Goal: Contribute content: Contribute content

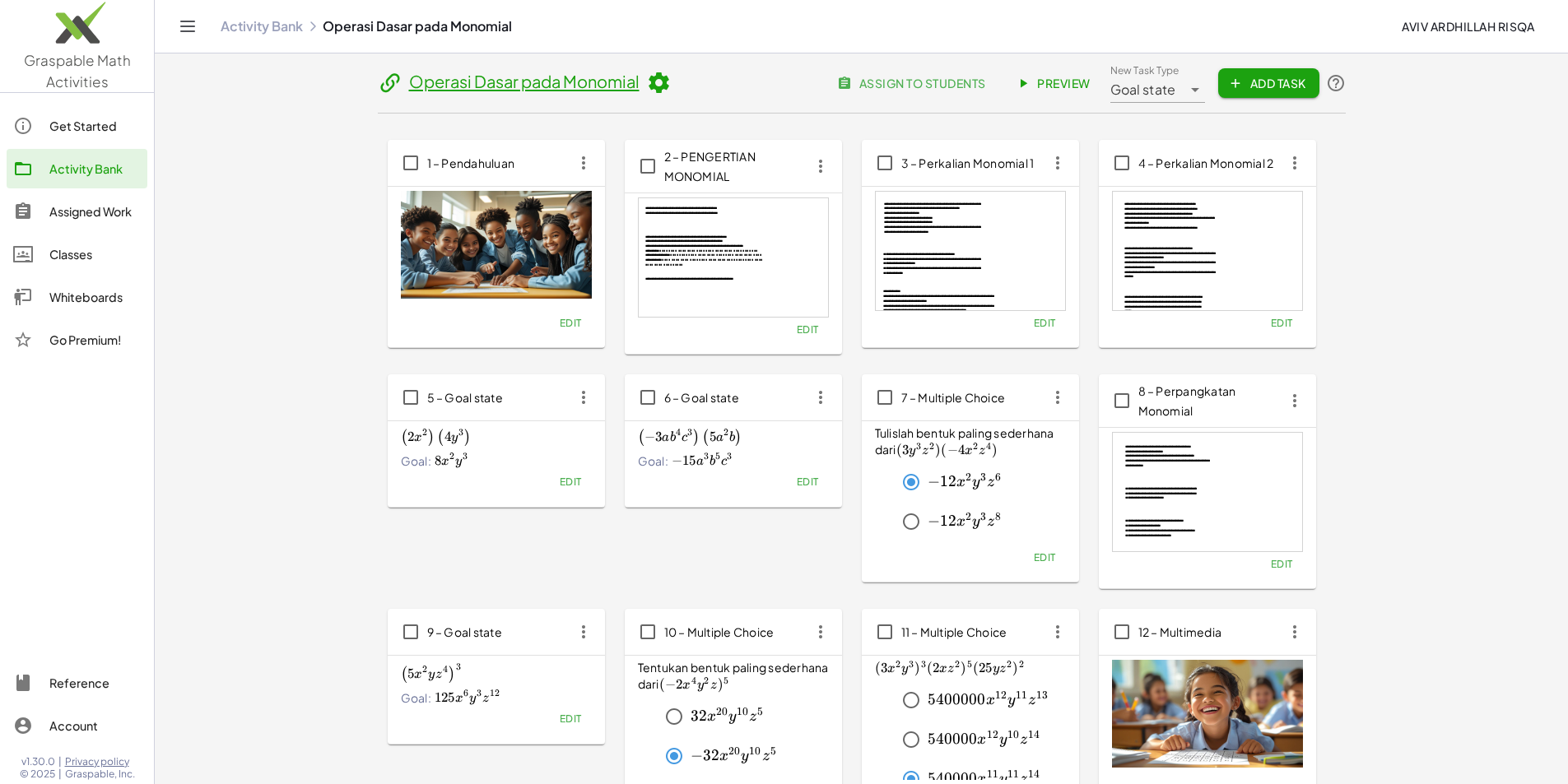
click at [82, 167] on div "Activity Bank" at bounding box center [95, 168] width 91 height 20
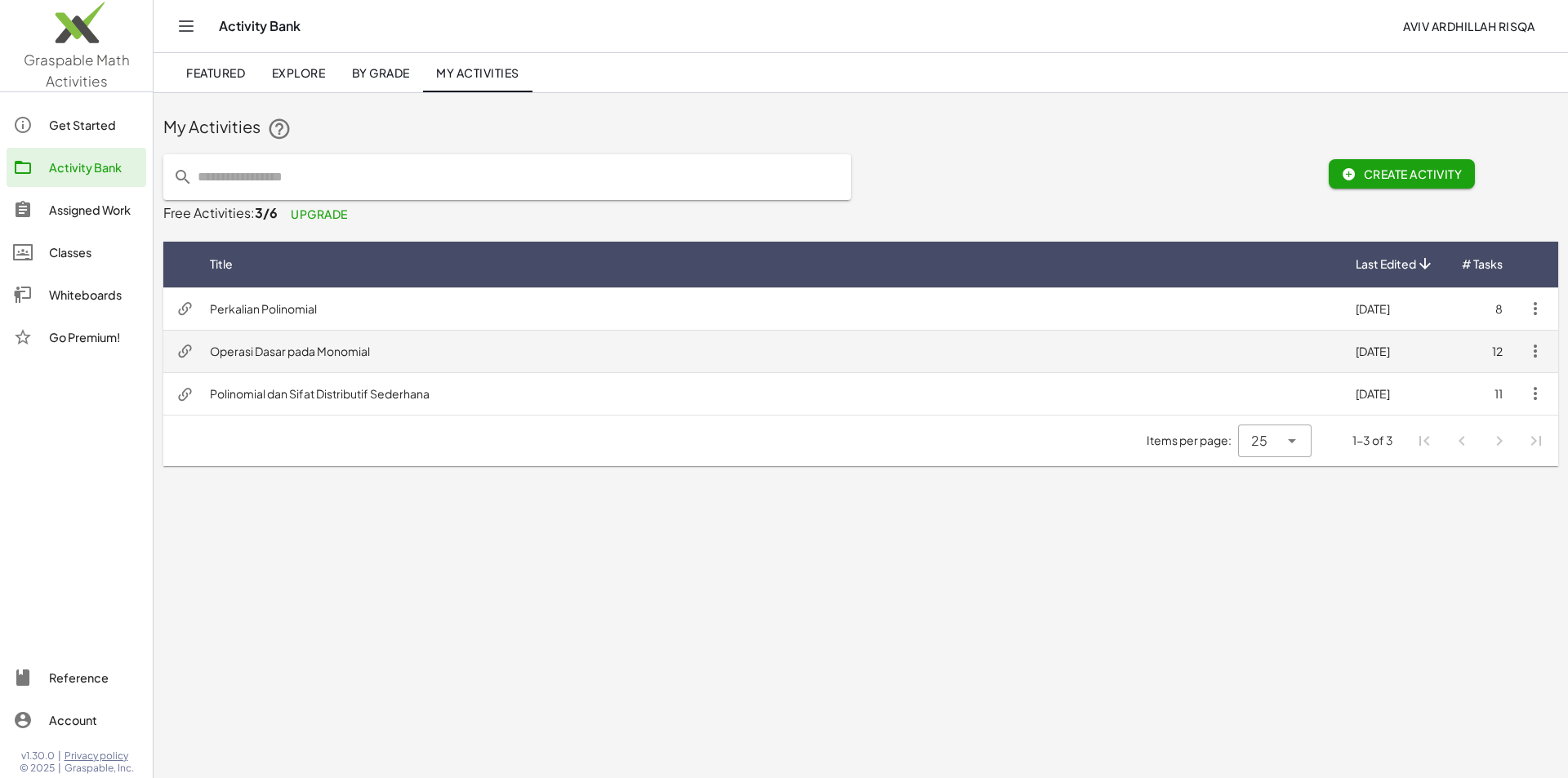
click at [260, 358] on td "Operasi Dasar pada Monomial" at bounding box center [769, 350] width 1146 height 42
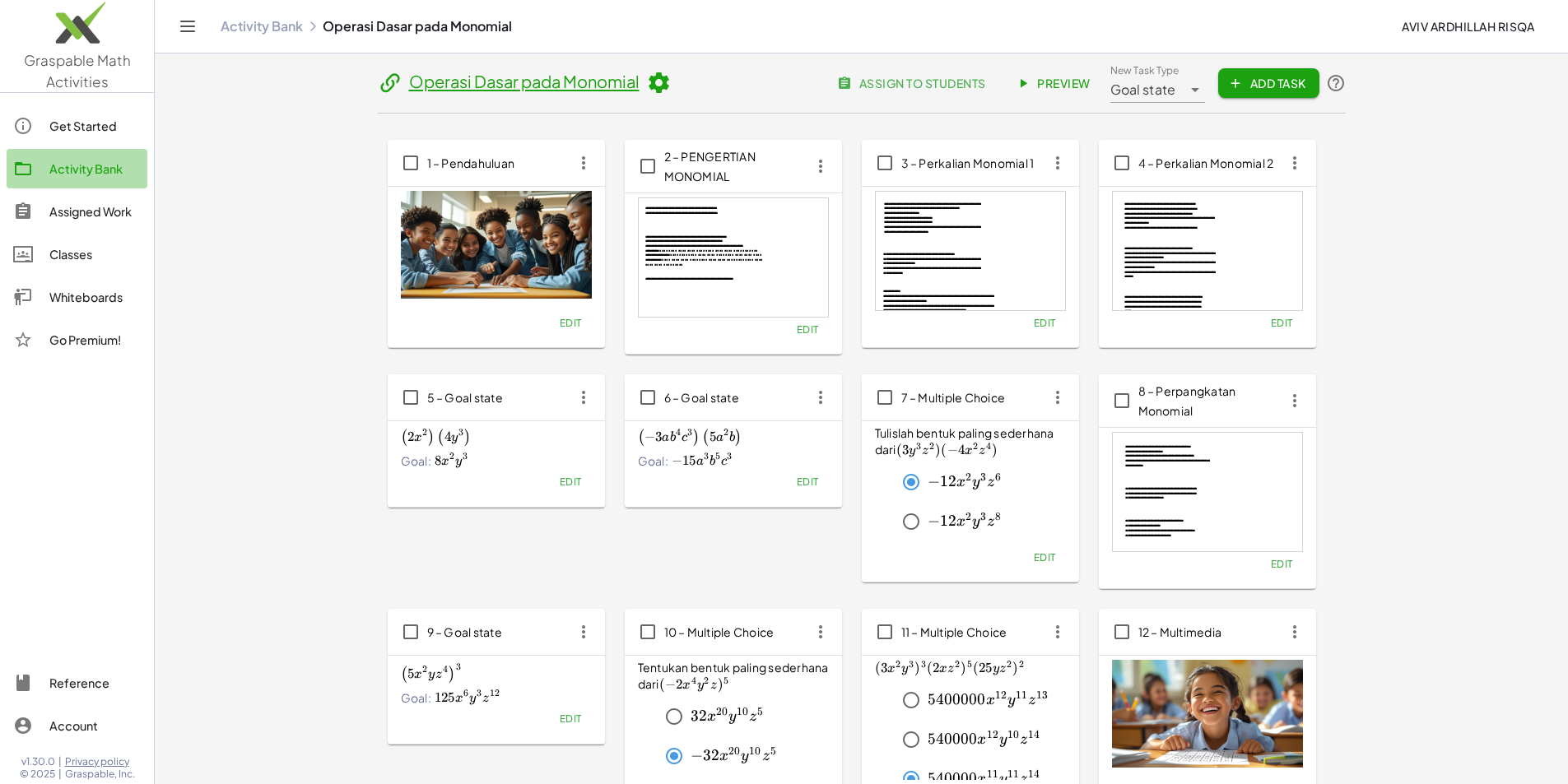
click at [89, 180] on link "Activity Bank" at bounding box center [77, 168] width 141 height 40
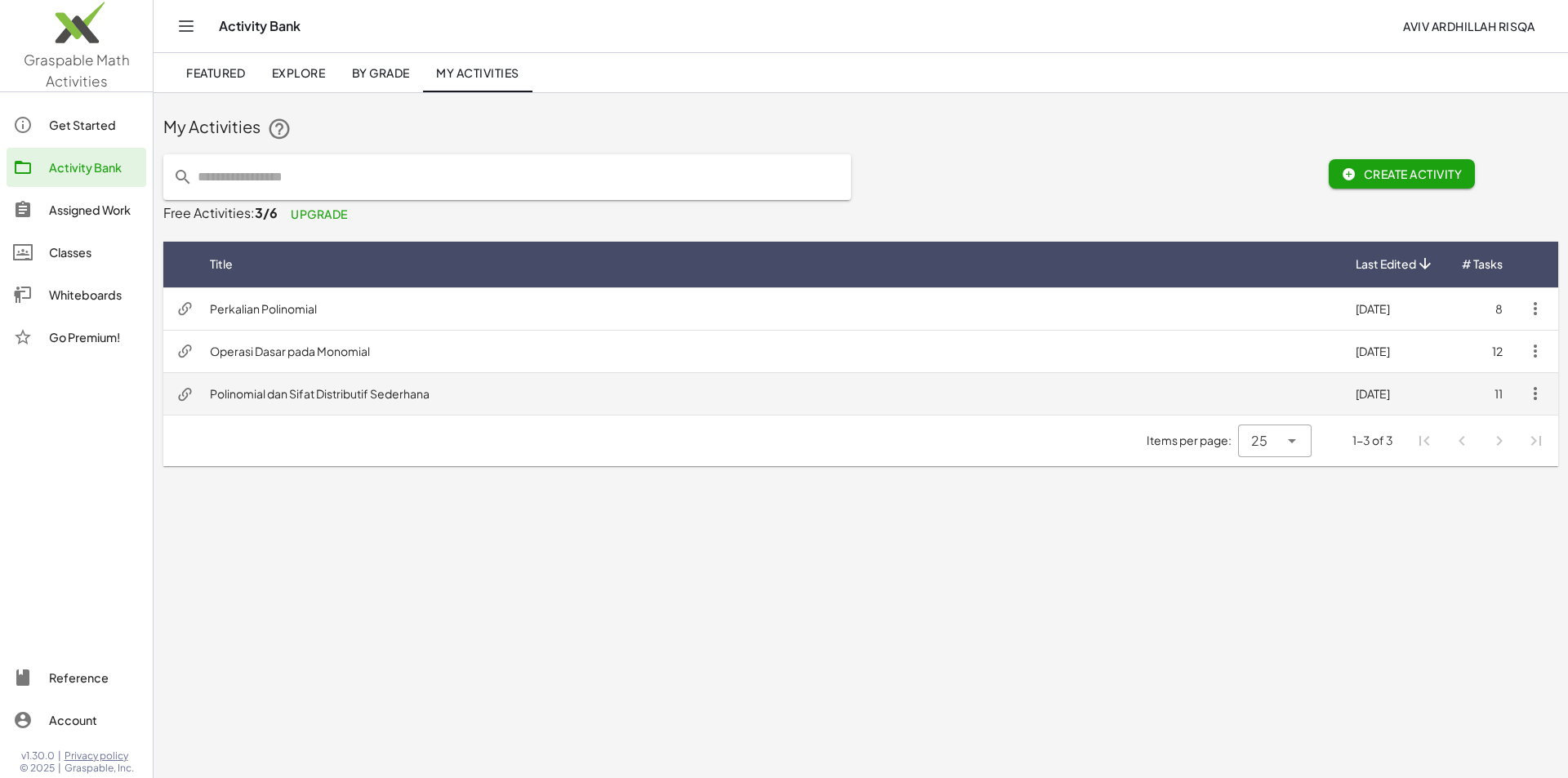
click at [291, 398] on td "Polinomial dan Sifat Distributif Sederhana" at bounding box center [769, 393] width 1146 height 42
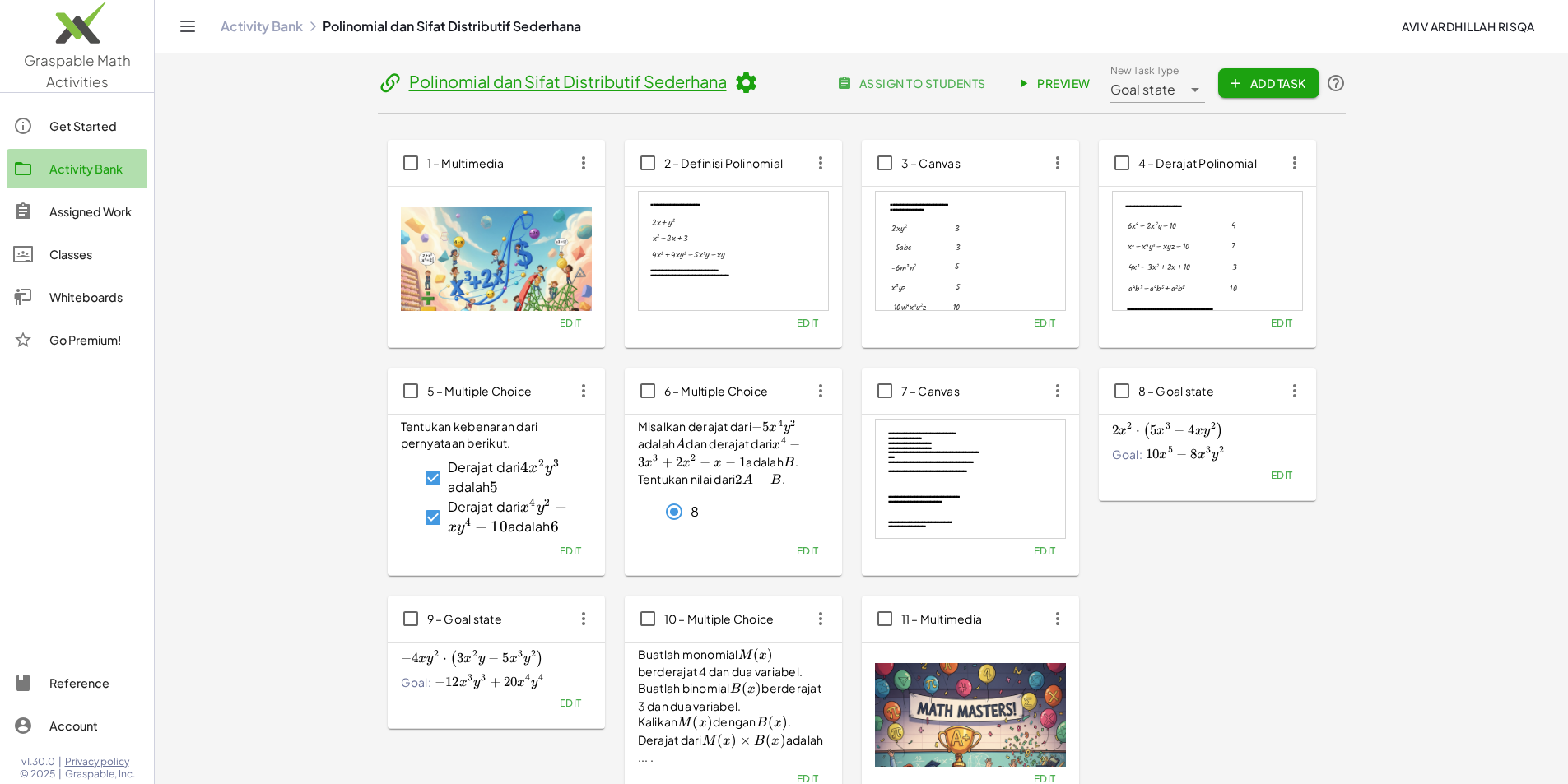
click at [79, 168] on div "Activity Bank" at bounding box center [95, 168] width 91 height 20
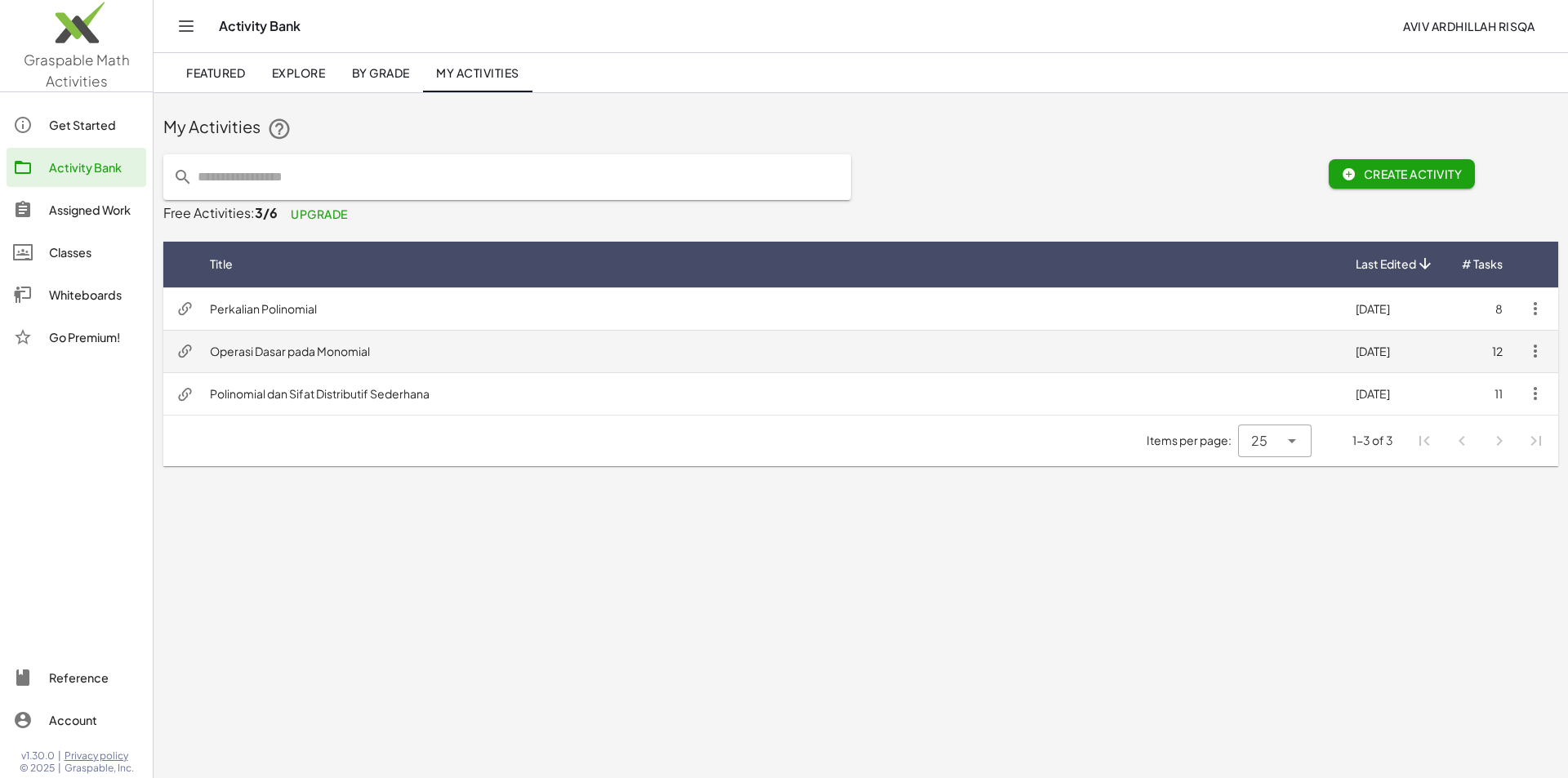
click at [253, 348] on td "Operasi Dasar pada Monomial" at bounding box center [769, 350] width 1146 height 42
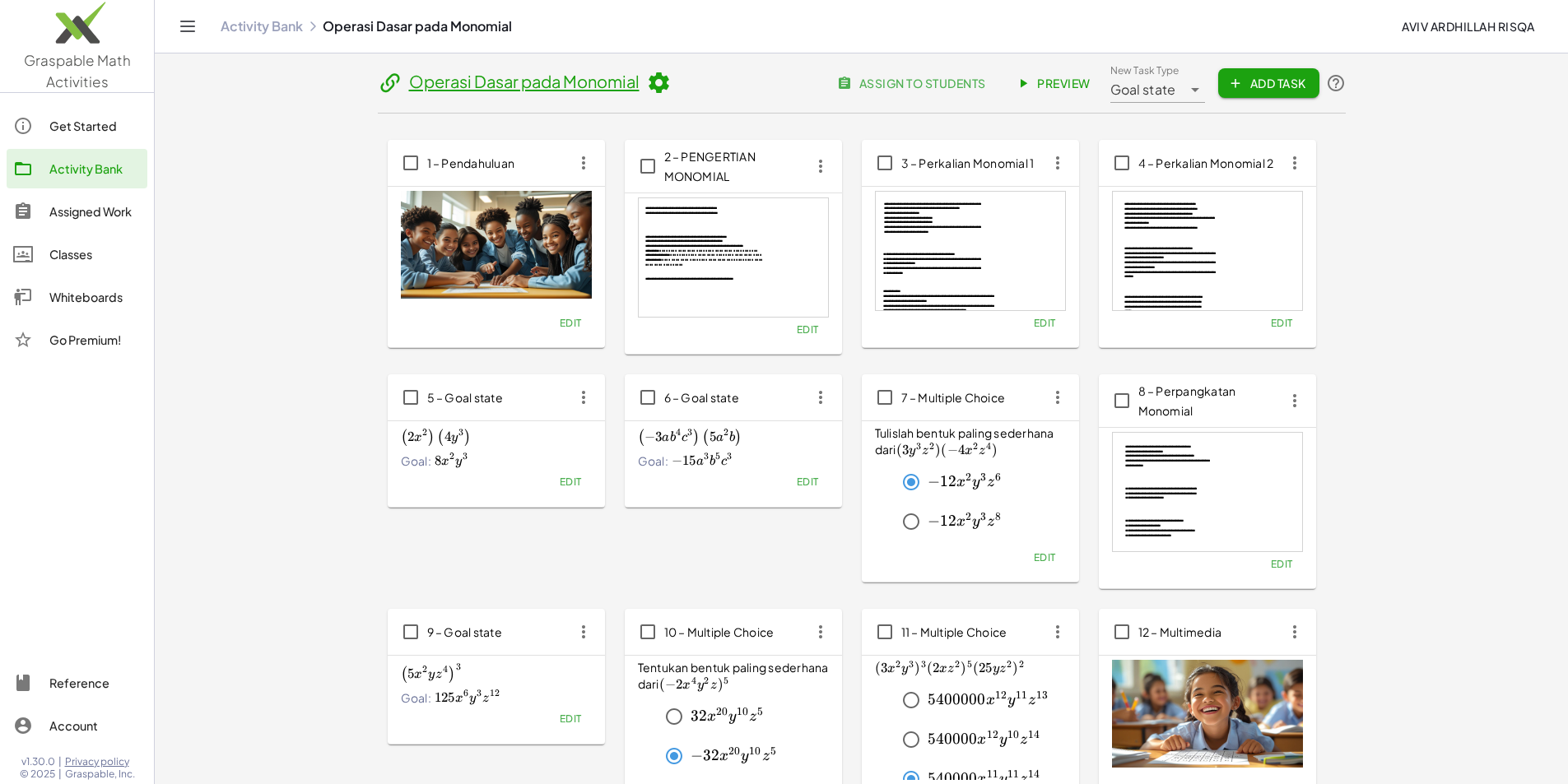
click at [74, 168] on div "Activity Bank" at bounding box center [95, 168] width 91 height 20
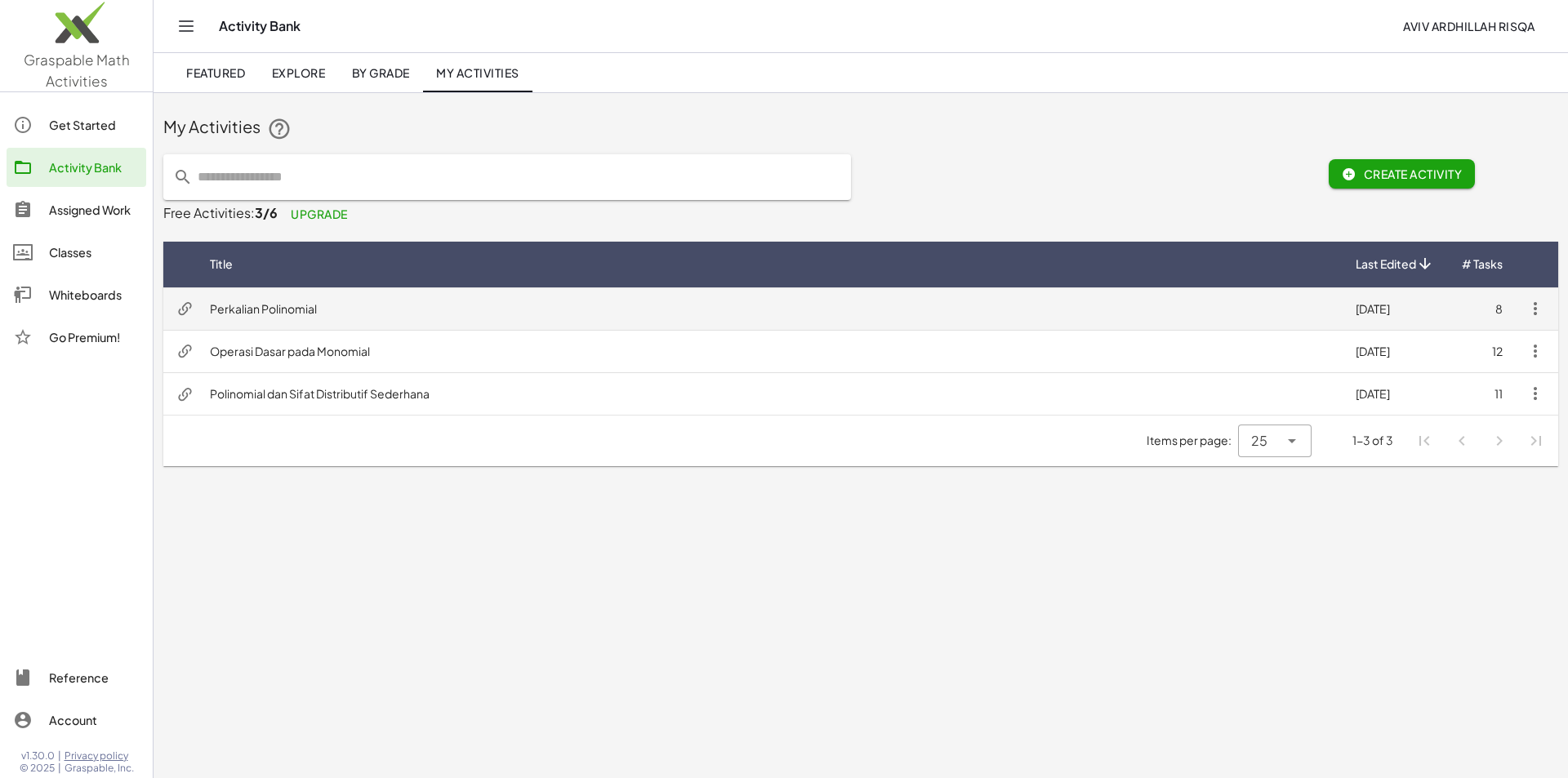
click at [285, 312] on td "Perkalian Polinomial" at bounding box center [769, 308] width 1146 height 42
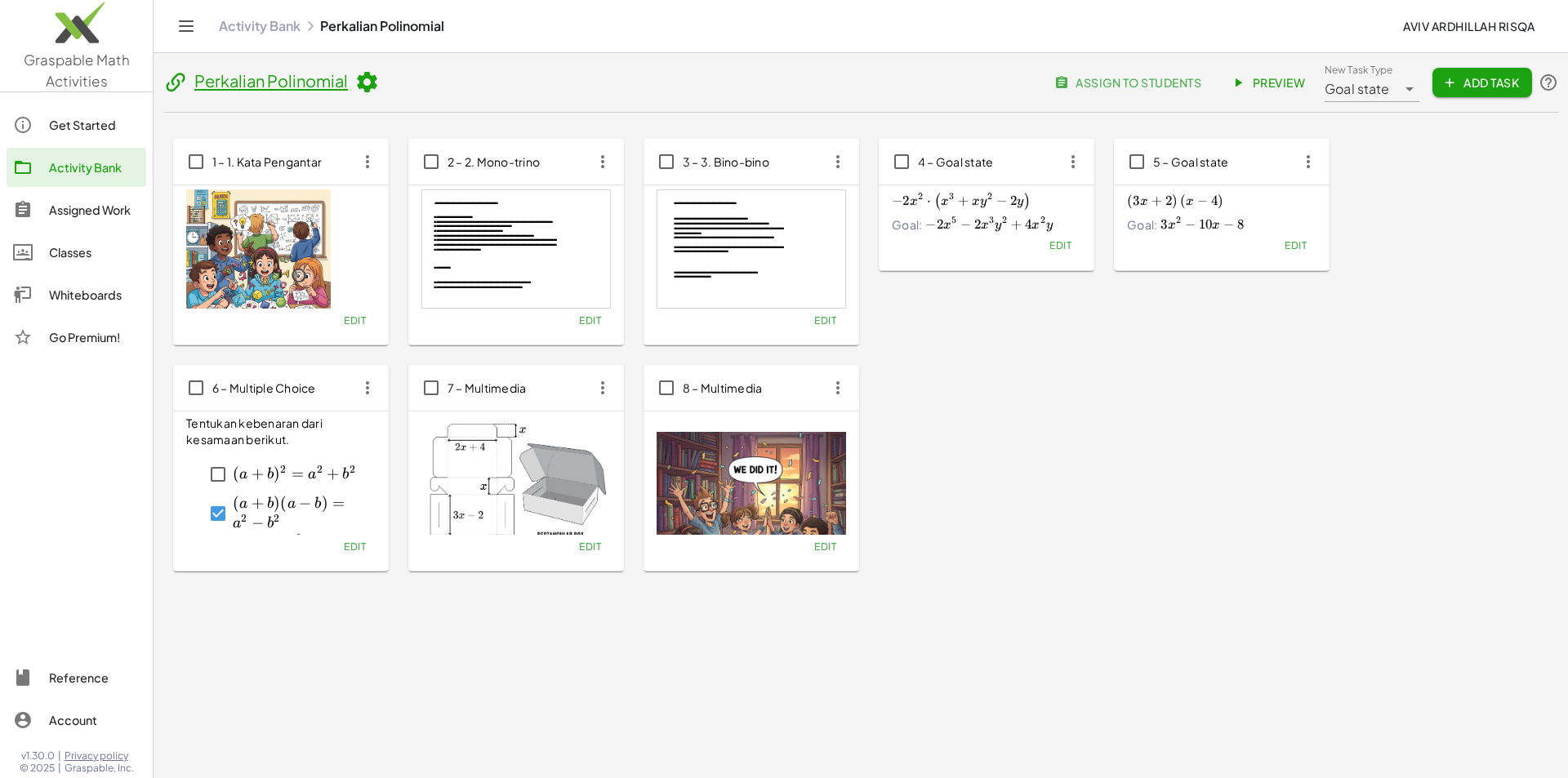
click at [1063, 244] on span "Edit" at bounding box center [1060, 245] width 22 height 12
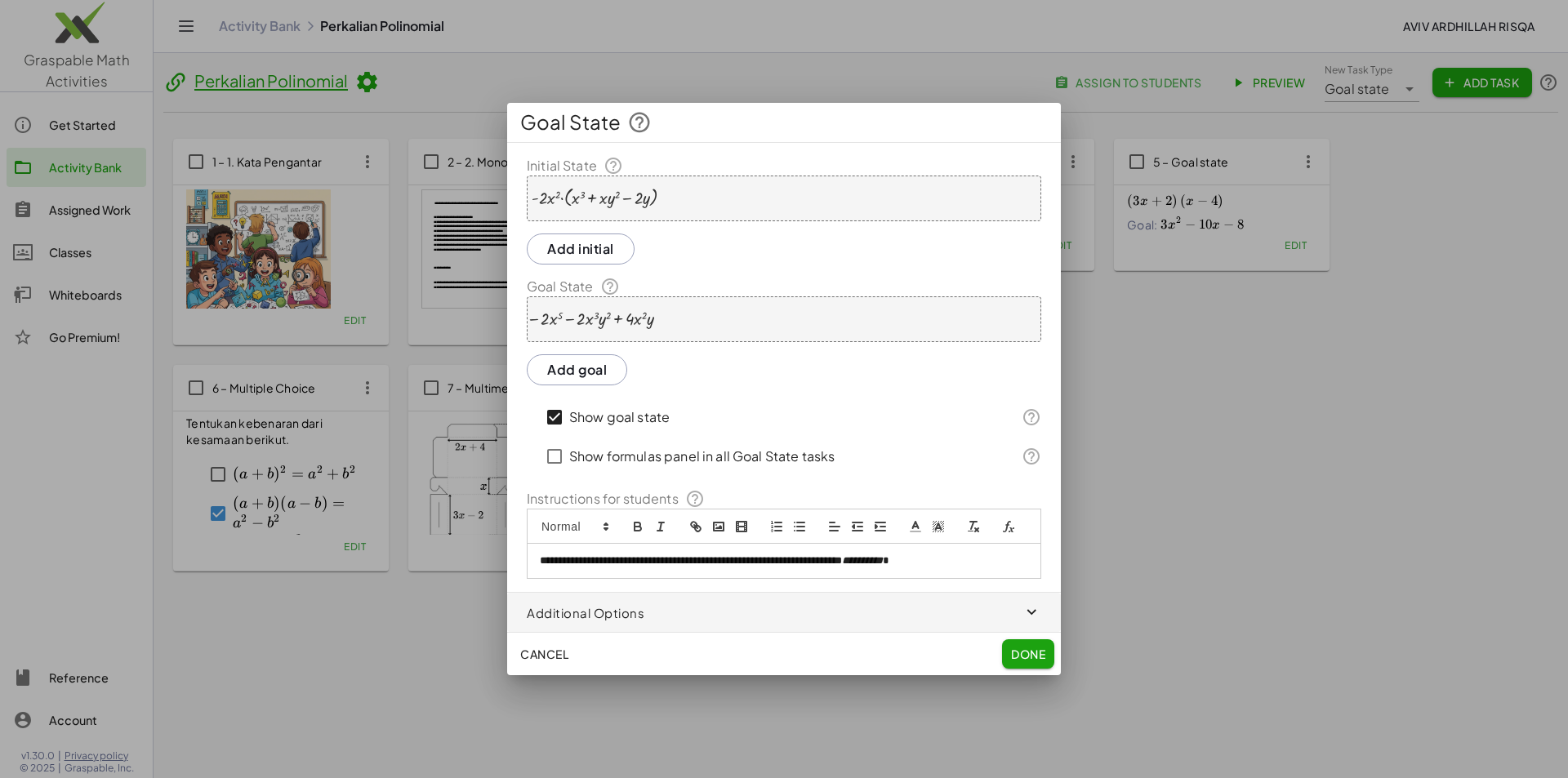
click at [545, 656] on span "Cancel" at bounding box center [544, 654] width 48 height 15
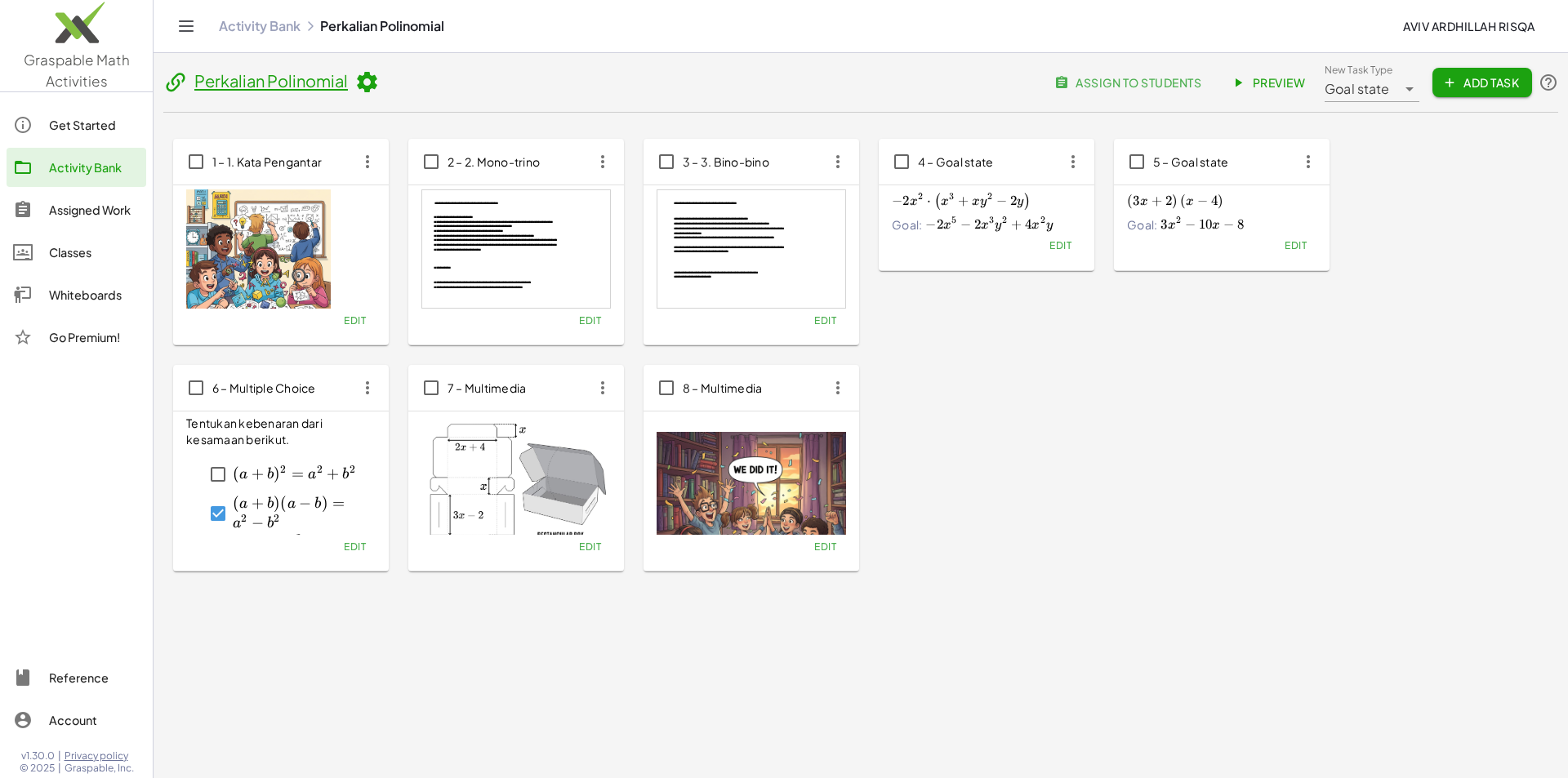
click at [684, 250] on div at bounding box center [751, 249] width 188 height 118
click at [825, 325] on span "Edit" at bounding box center [825, 321] width 22 height 12
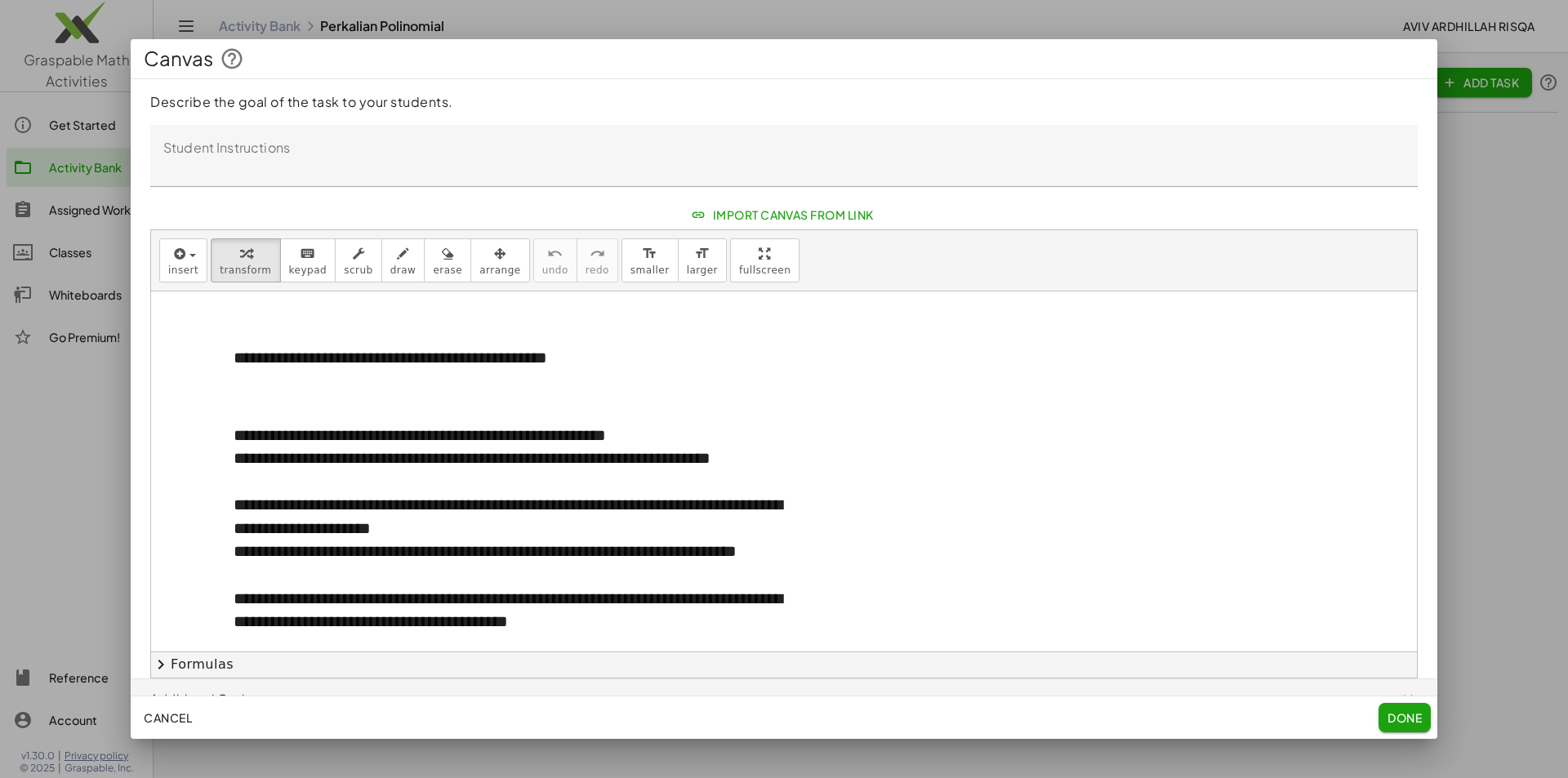
click at [1412, 724] on span "Done" at bounding box center [1405, 717] width 34 height 15
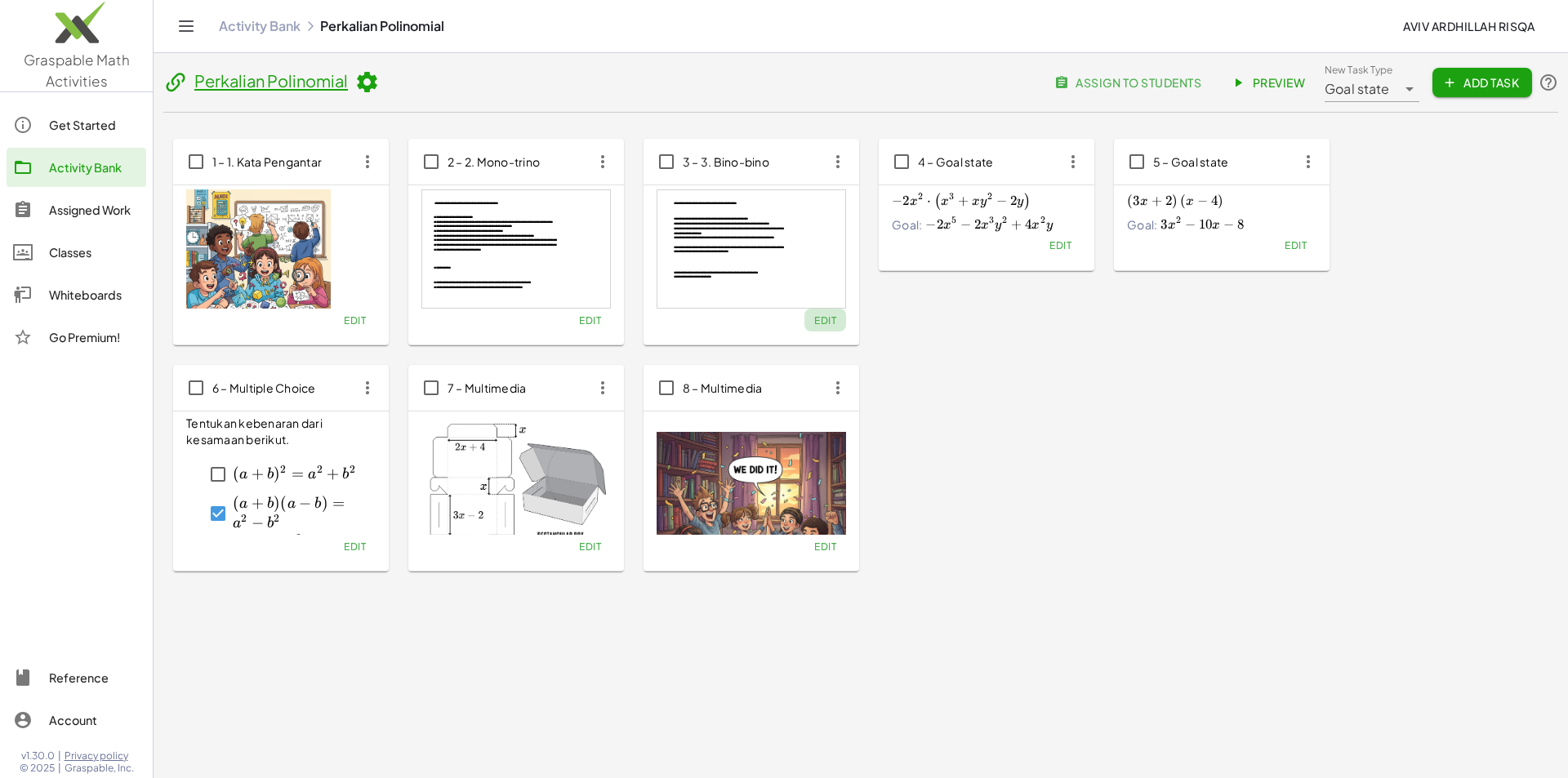
click at [816, 325] on span "Edit" at bounding box center [825, 321] width 22 height 12
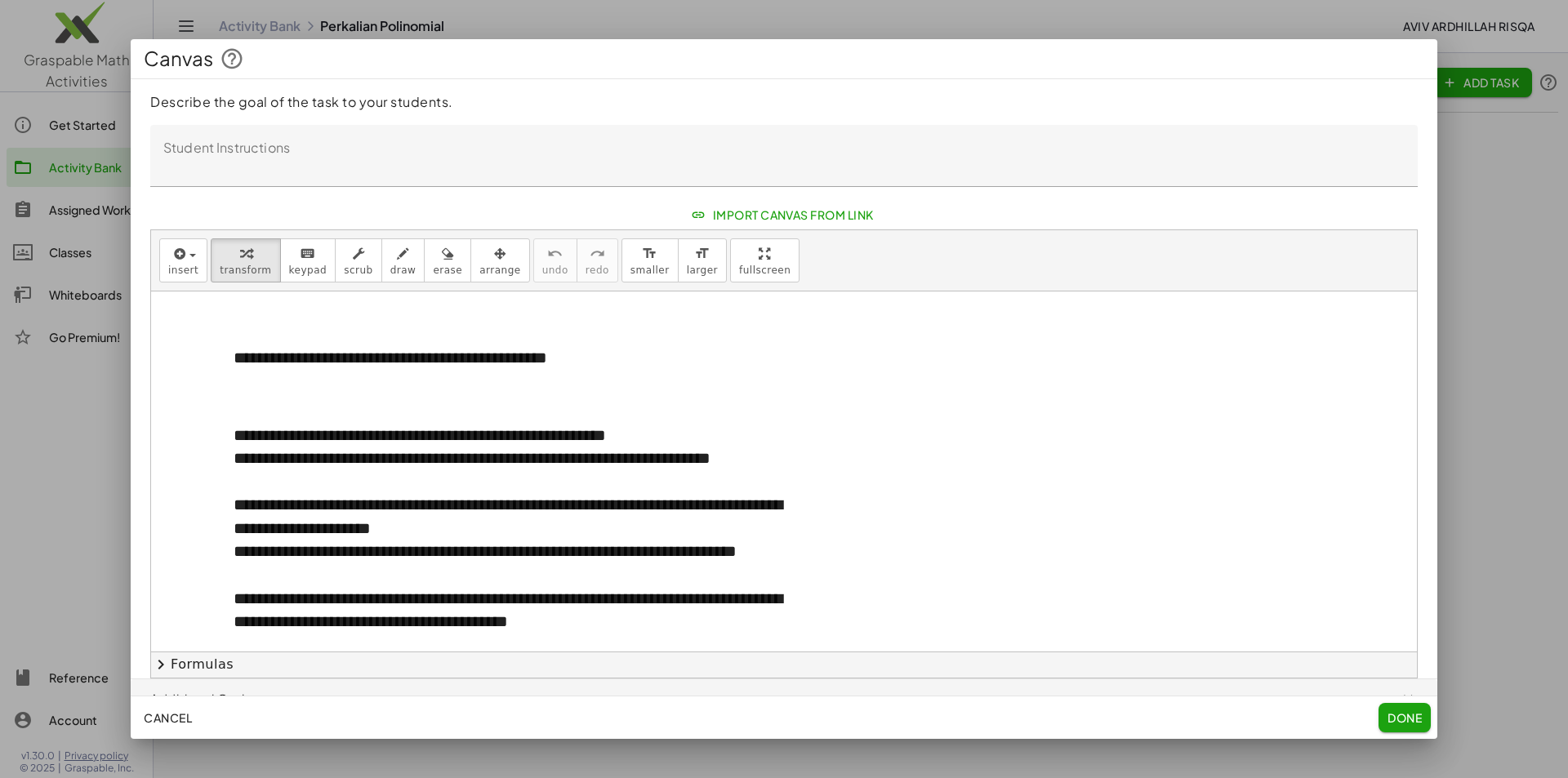
scroll to position [109, 0]
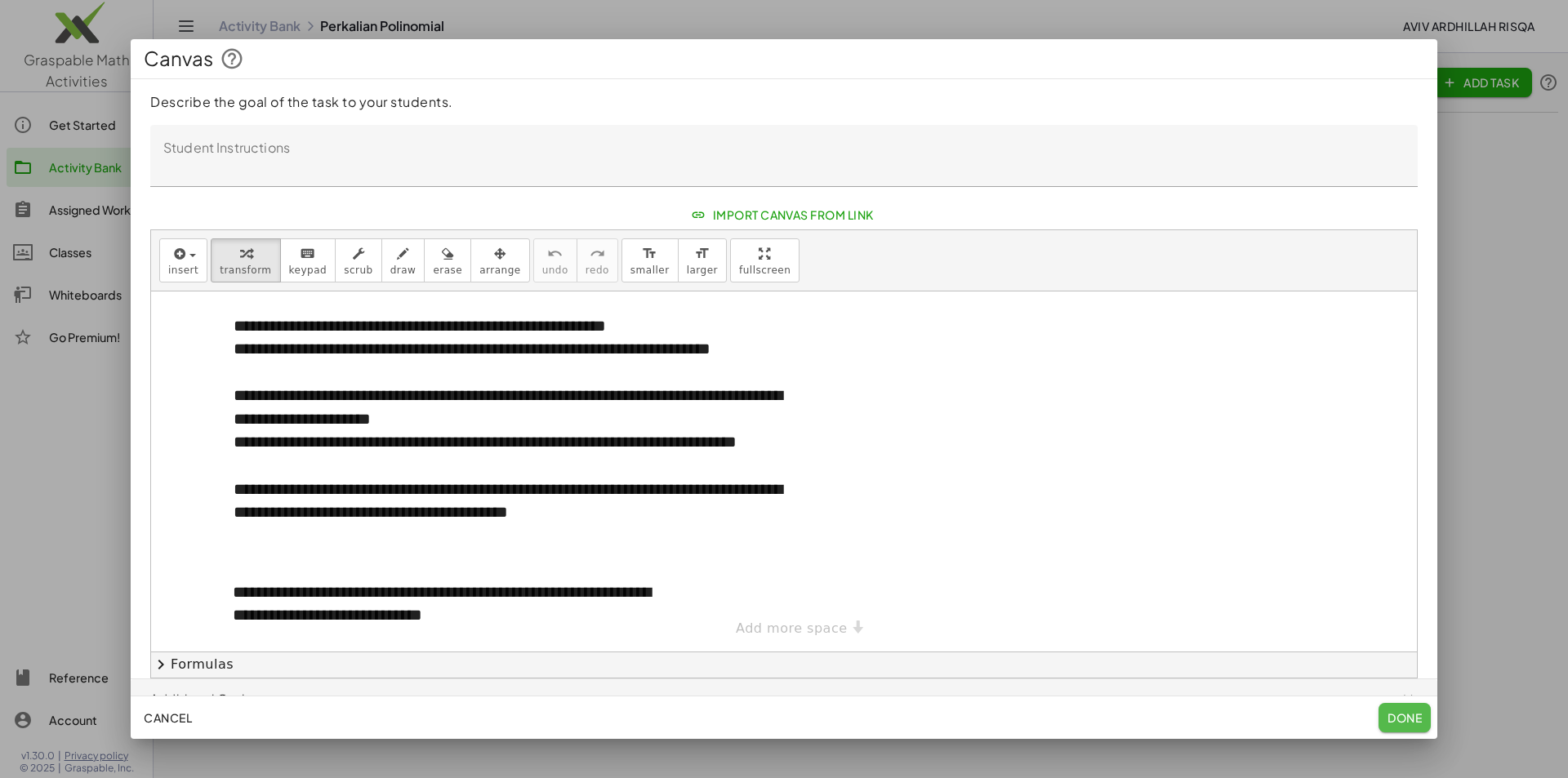
click at [1399, 711] on span "Done" at bounding box center [1405, 717] width 34 height 15
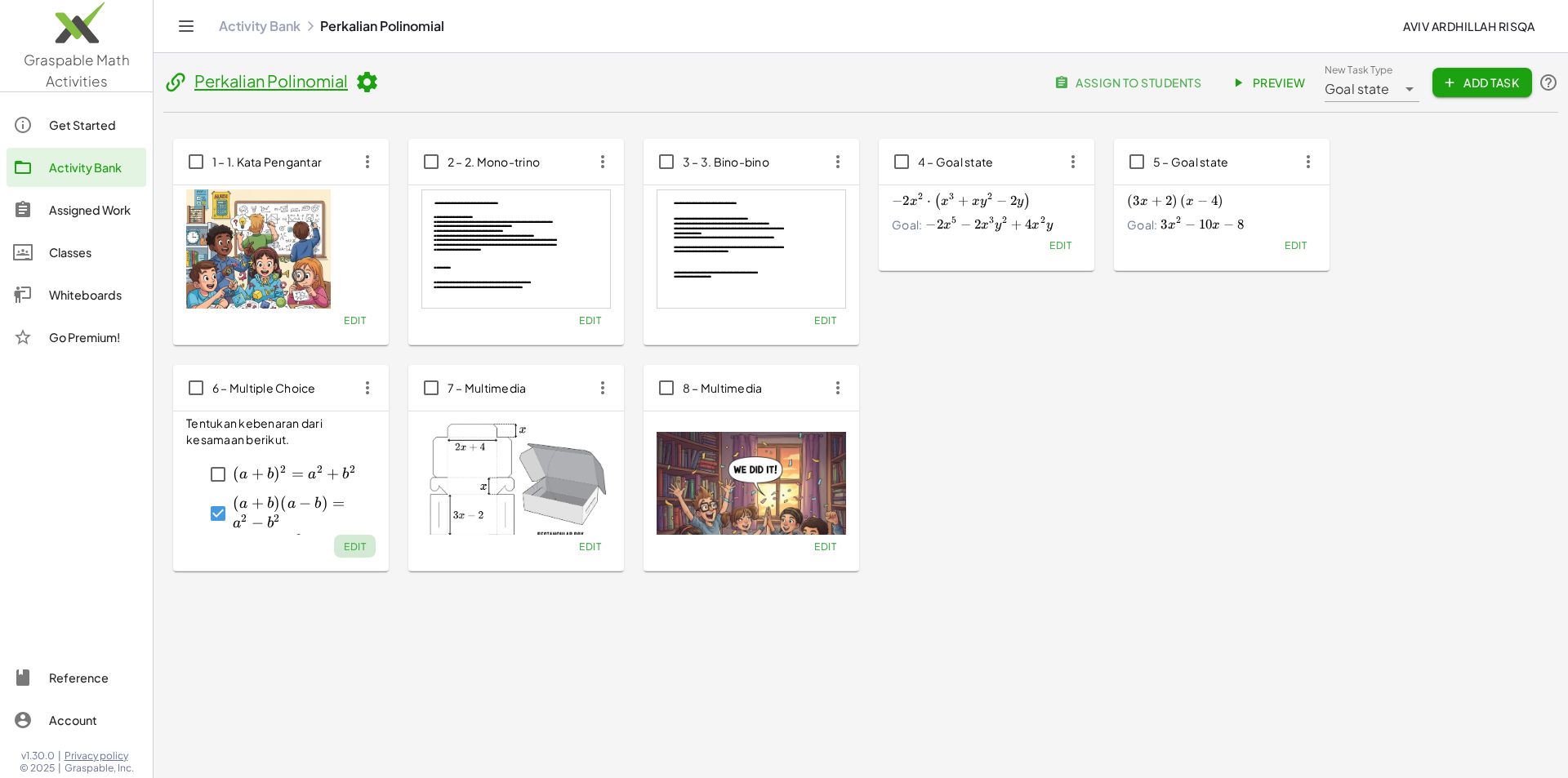
click at [357, 550] on span "Edit" at bounding box center [355, 547] width 22 height 12
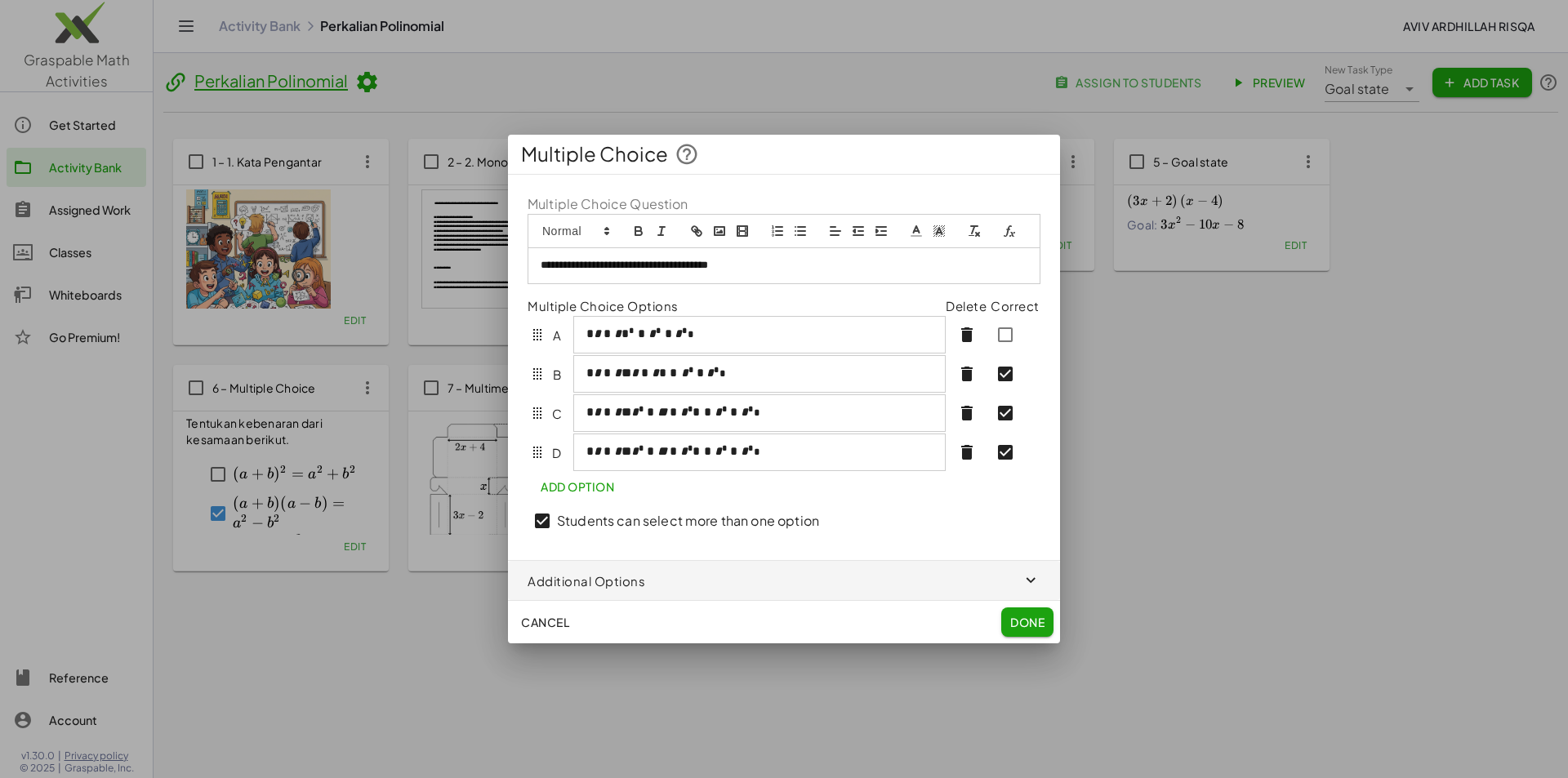
click at [1023, 619] on span "Done" at bounding box center [1027, 622] width 34 height 15
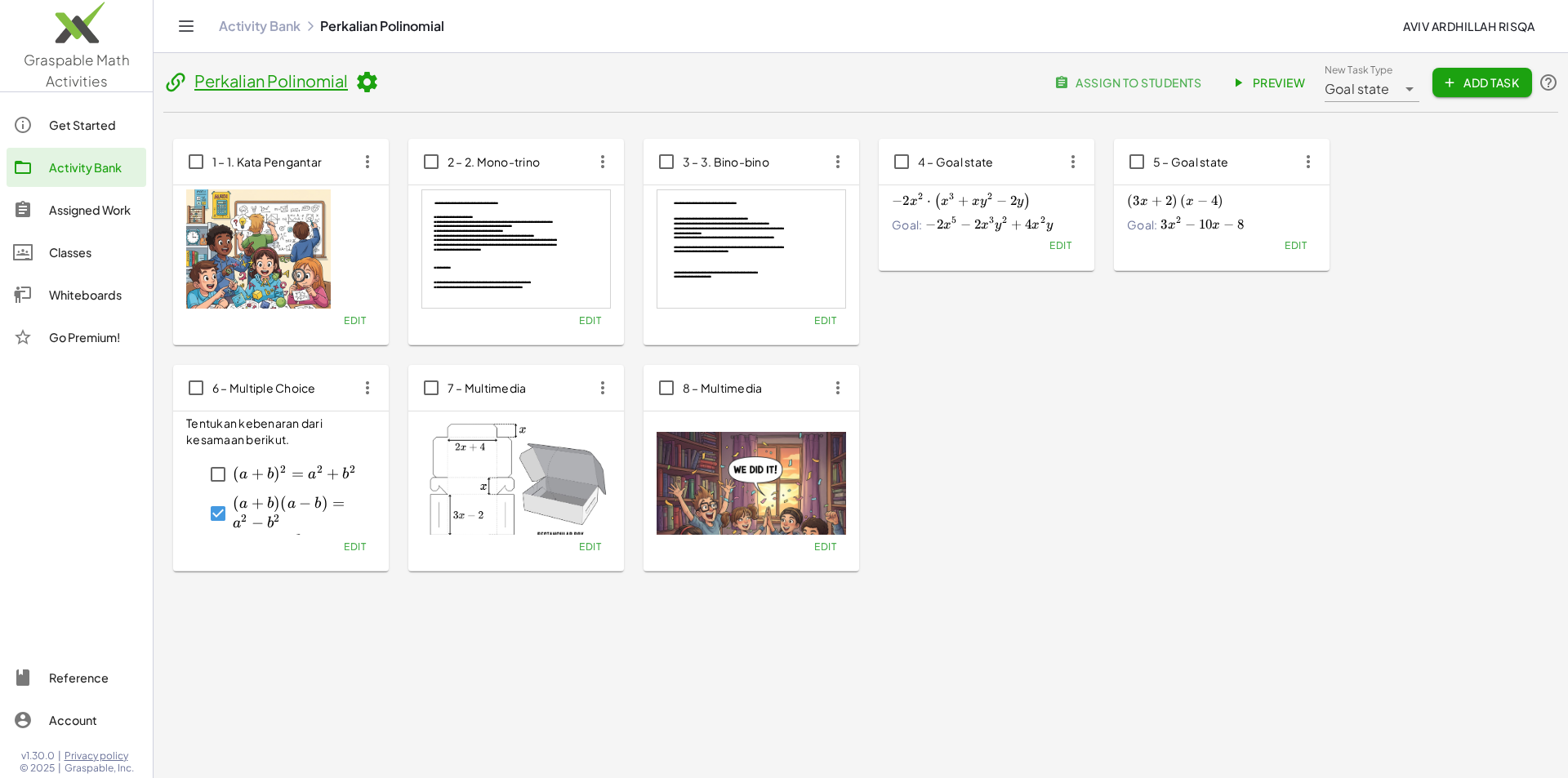
click at [1400, 91] on icon at bounding box center [1410, 90] width 20 height 20
click at [1389, 277] on div "Multiple Choice" at bounding box center [1387, 285] width 99 height 20
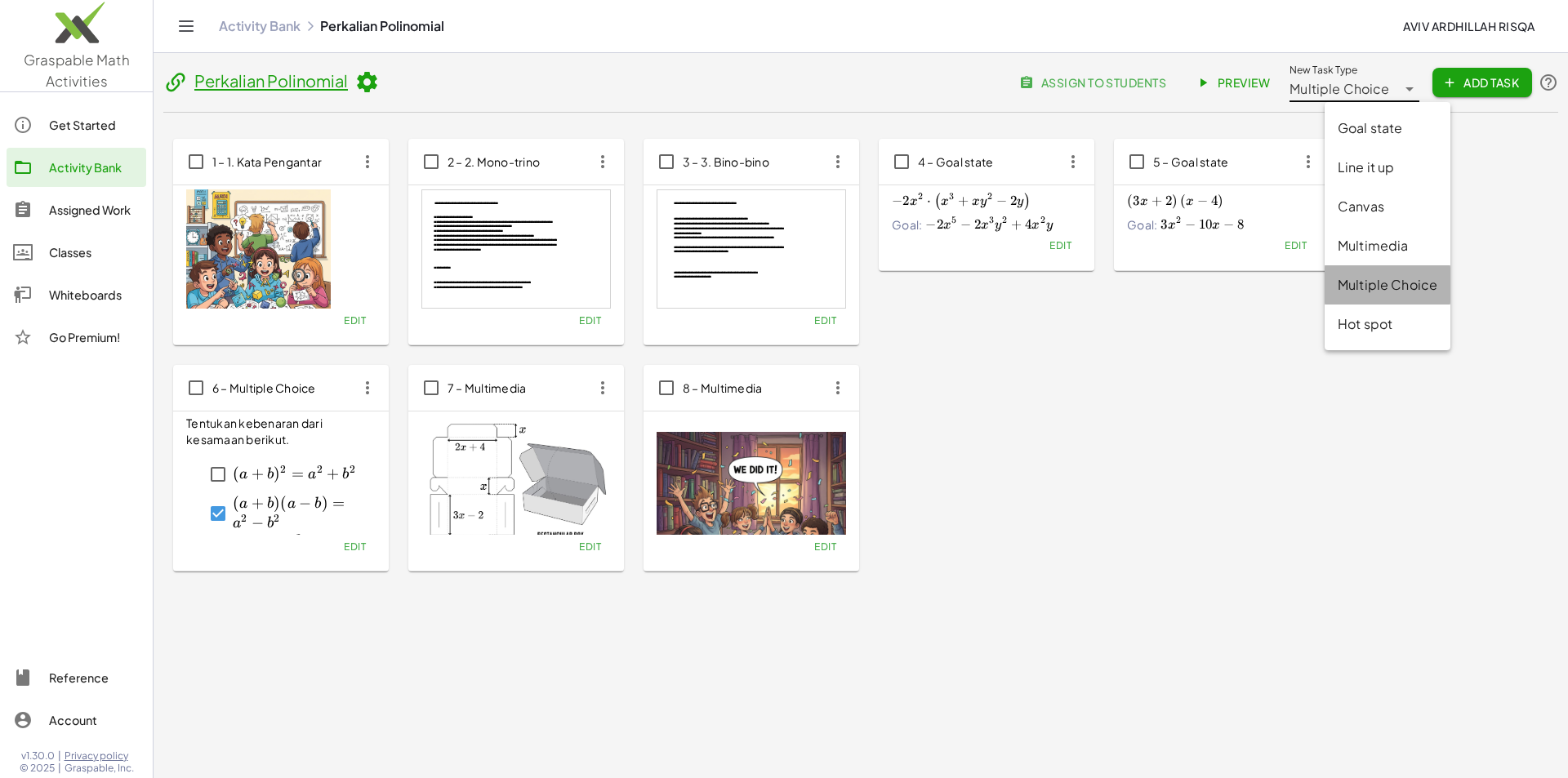
type input "**********"
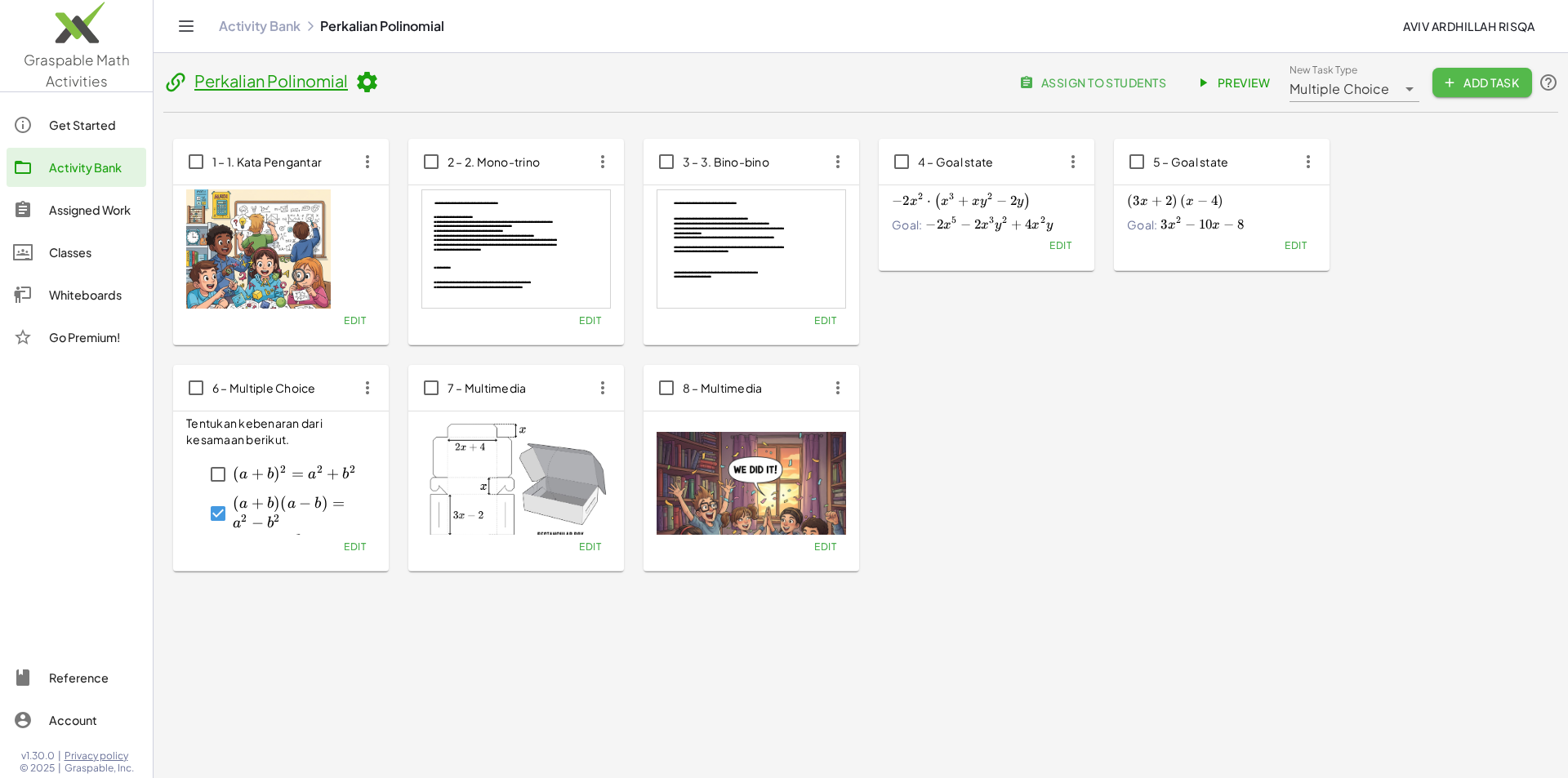
click at [1450, 80] on icon "button" at bounding box center [1449, 82] width 15 height 15
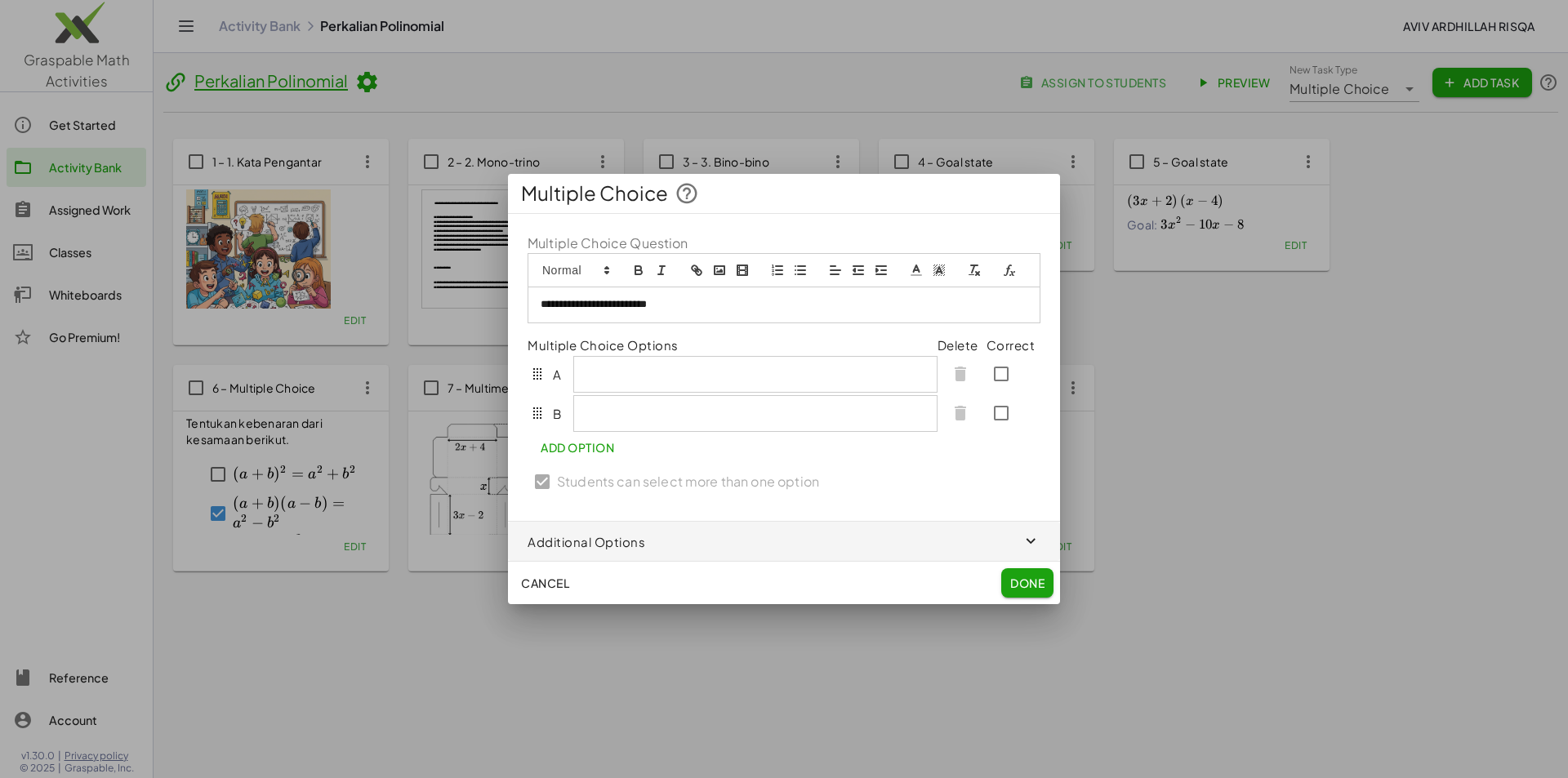
click at [1008, 273] on icon "formula" at bounding box center [1007, 270] width 8 height 12
type input "**********"
click at [802, 333] on link at bounding box center [792, 334] width 39 height 12
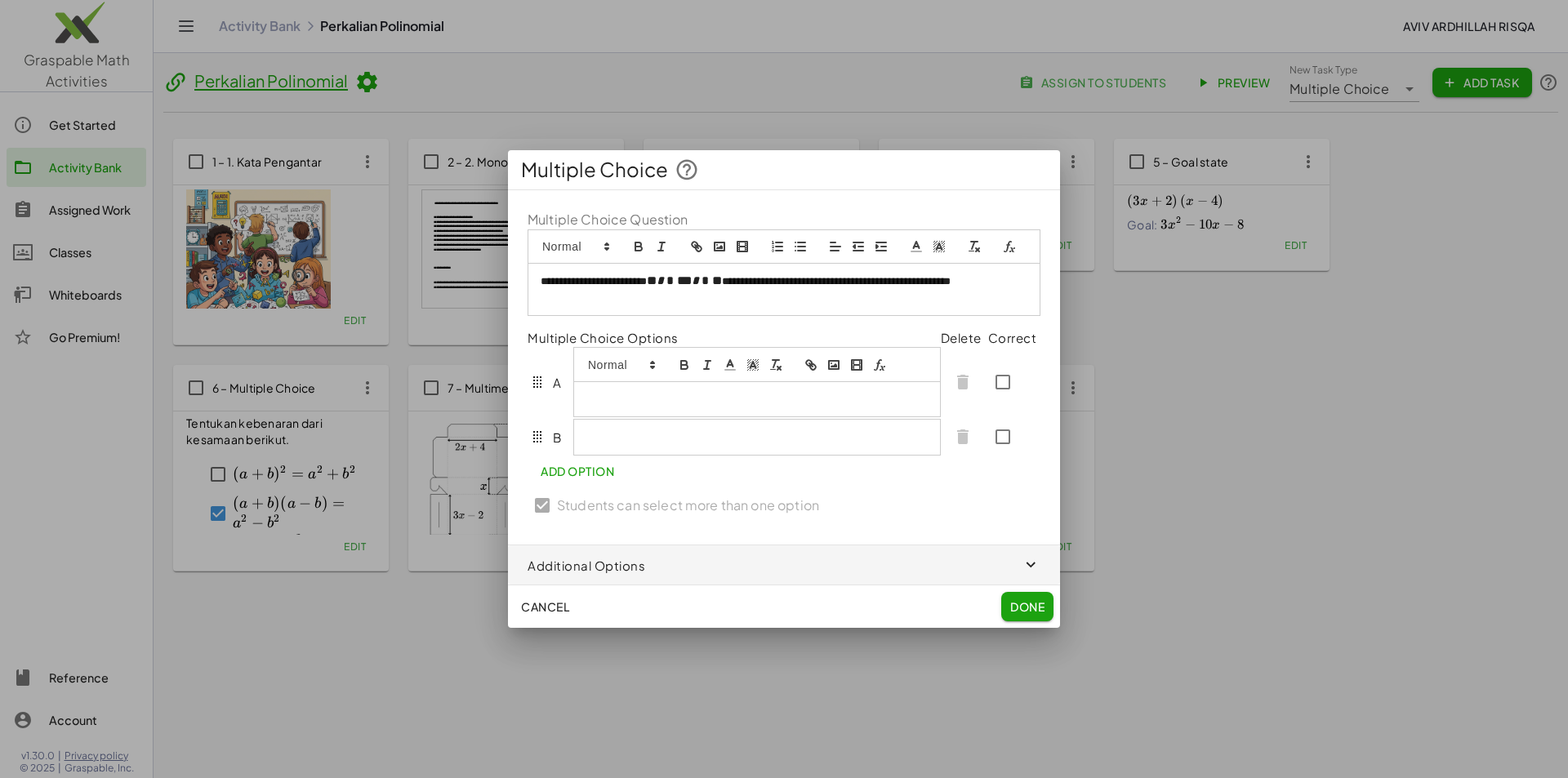
click at [672, 375] on div at bounding box center [757, 382] width 368 height 70
click at [883, 364] on icon "formula" at bounding box center [879, 365] width 15 height 15
type input "*"
click at [930, 435] on link at bounding box center [920, 429] width 39 height 12
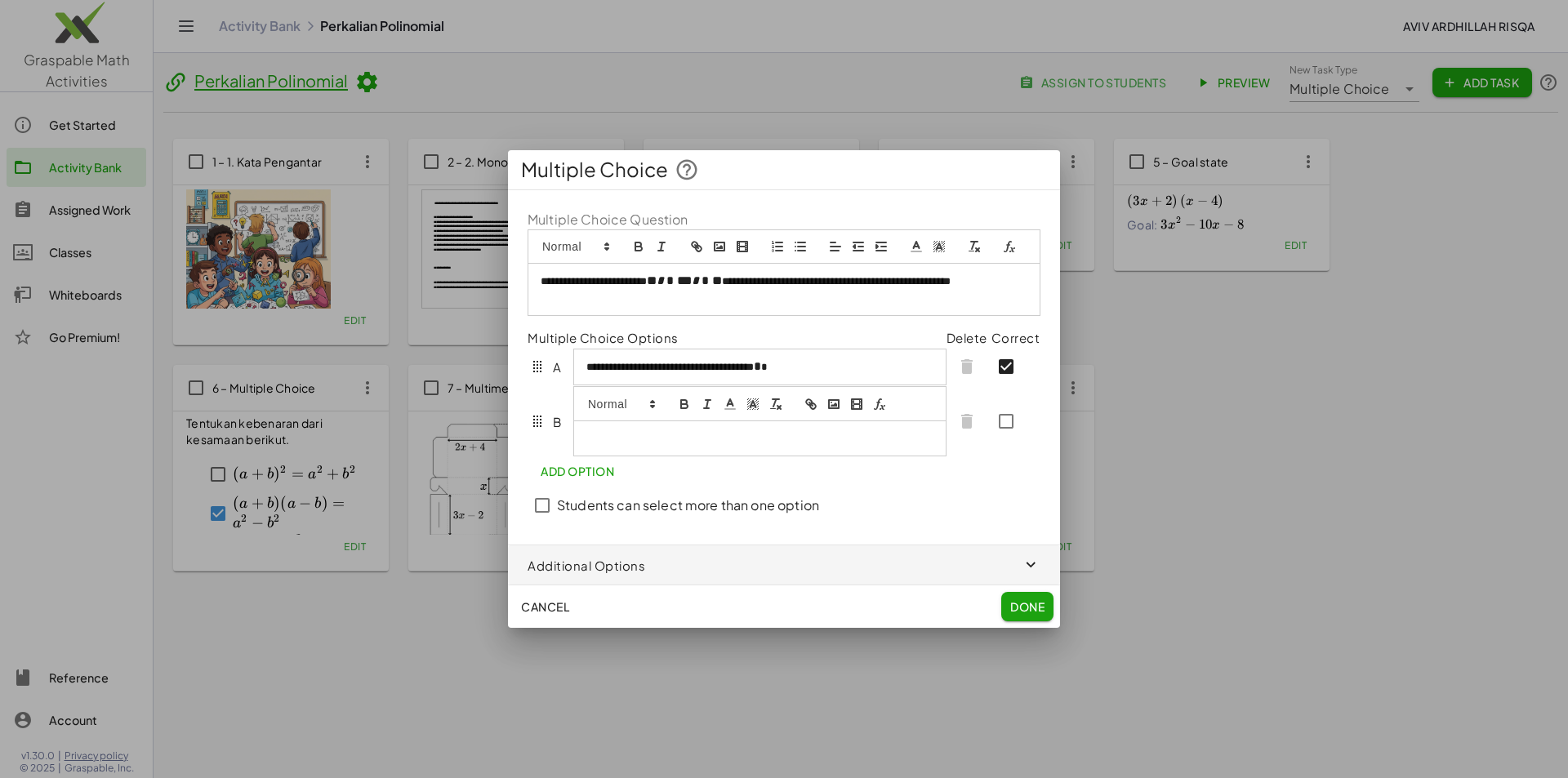
click at [815, 426] on div at bounding box center [760, 438] width 372 height 34
click at [884, 406] on icon "formula" at bounding box center [879, 404] width 15 height 15
type input "*"
click at [791, 468] on link at bounding box center [780, 468] width 39 height 12
click at [583, 481] on div "**********" at bounding box center [783, 368] width 552 height 356
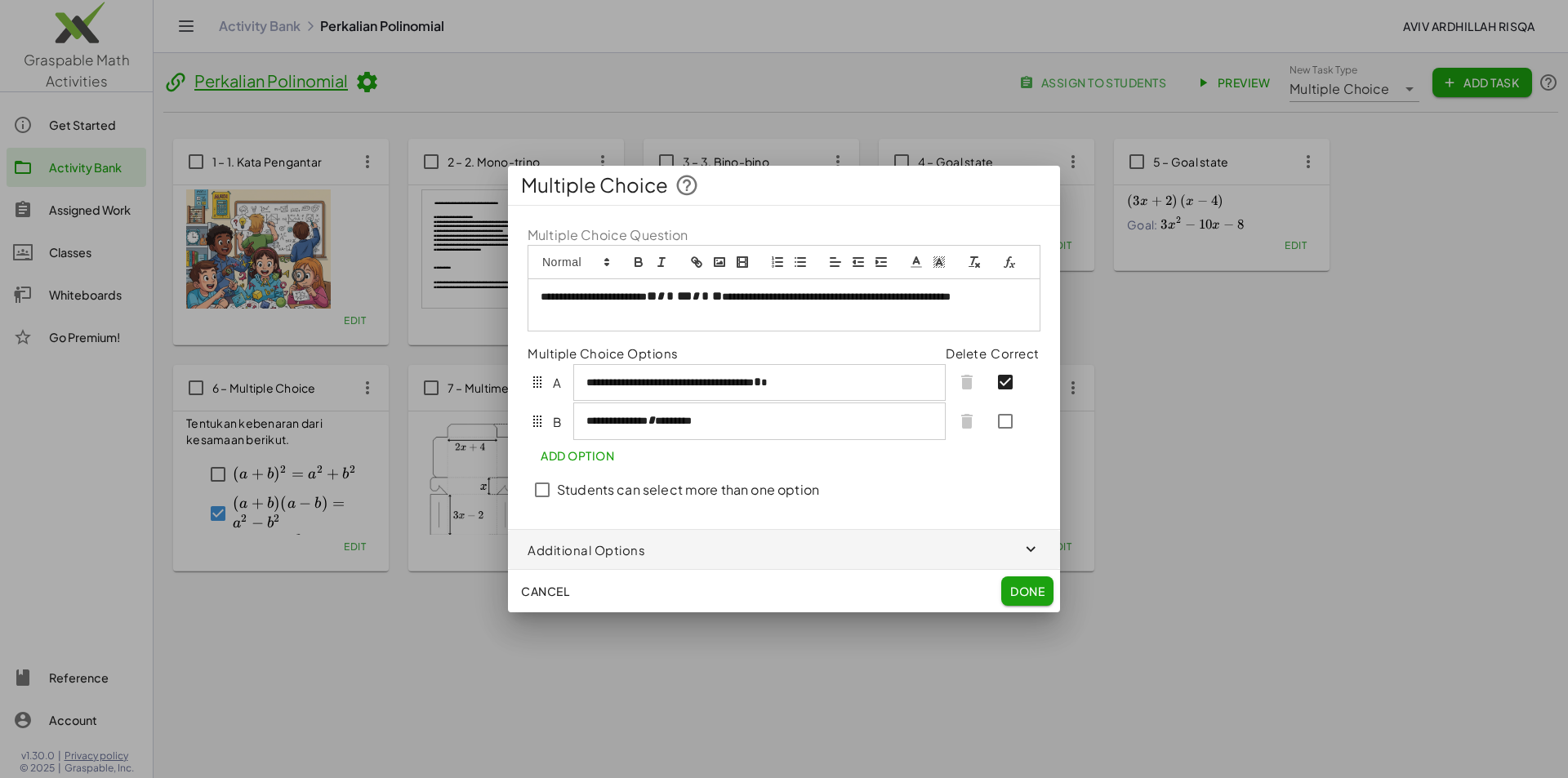
click at [580, 461] on span "Add Option" at bounding box center [577, 455] width 74 height 15
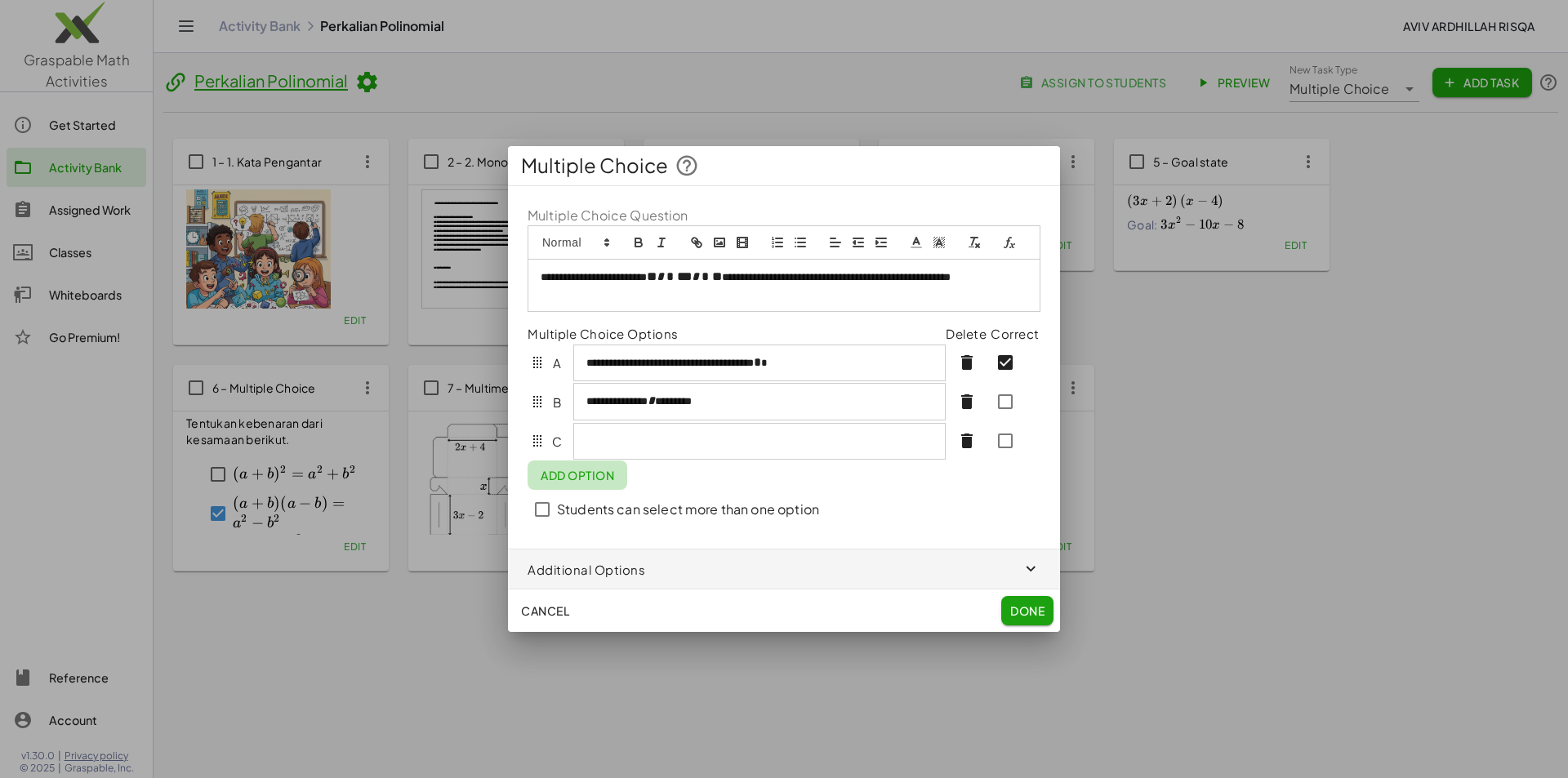
click at [581, 490] on button "Add Option" at bounding box center [576, 475] width 99 height 30
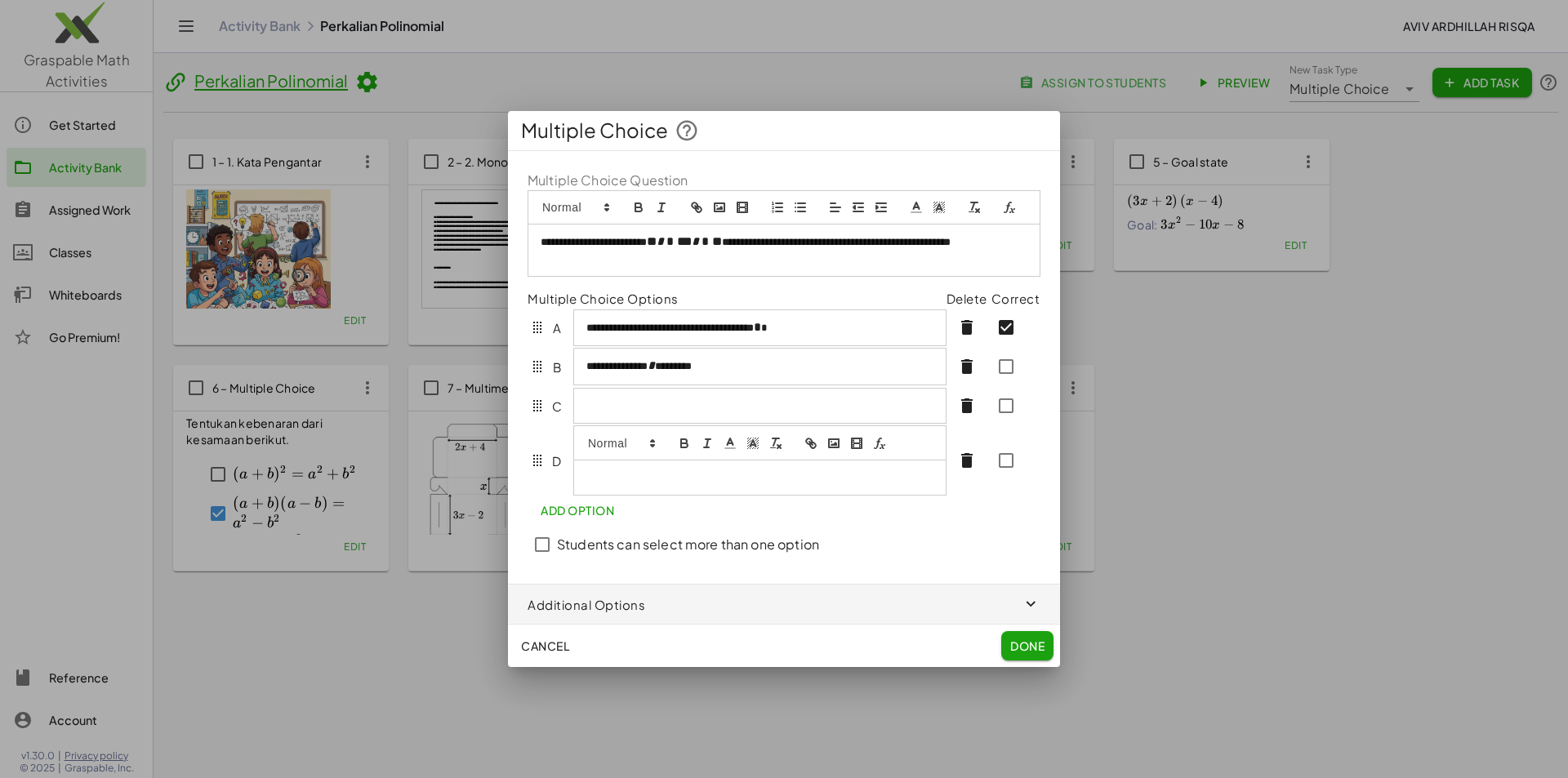
click at [584, 393] on div at bounding box center [759, 405] width 373 height 36
click at [874, 406] on icon "formula" at bounding box center [879, 404] width 15 height 15
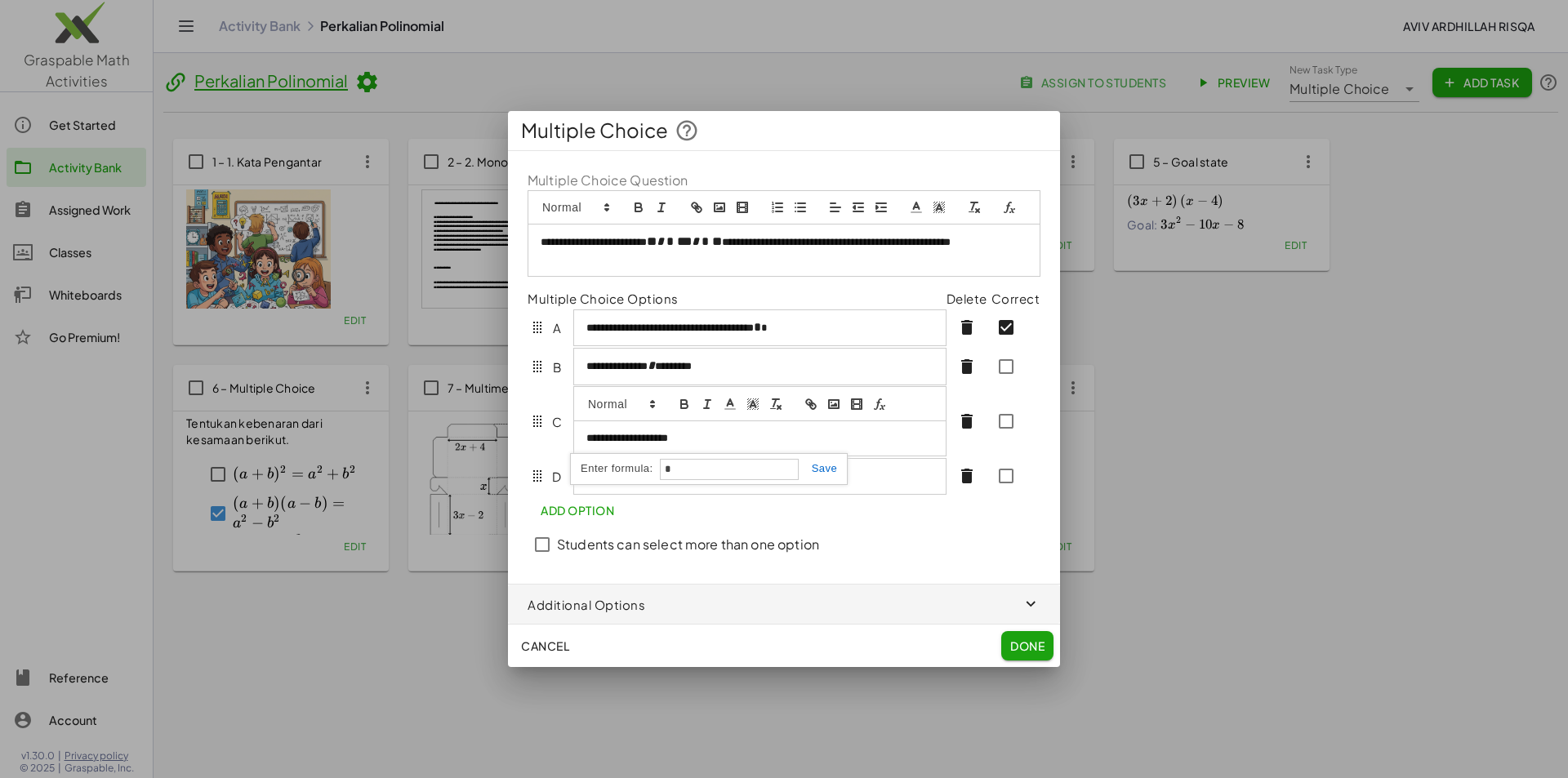
type input "*"
click at [823, 465] on link at bounding box center [818, 468] width 39 height 12
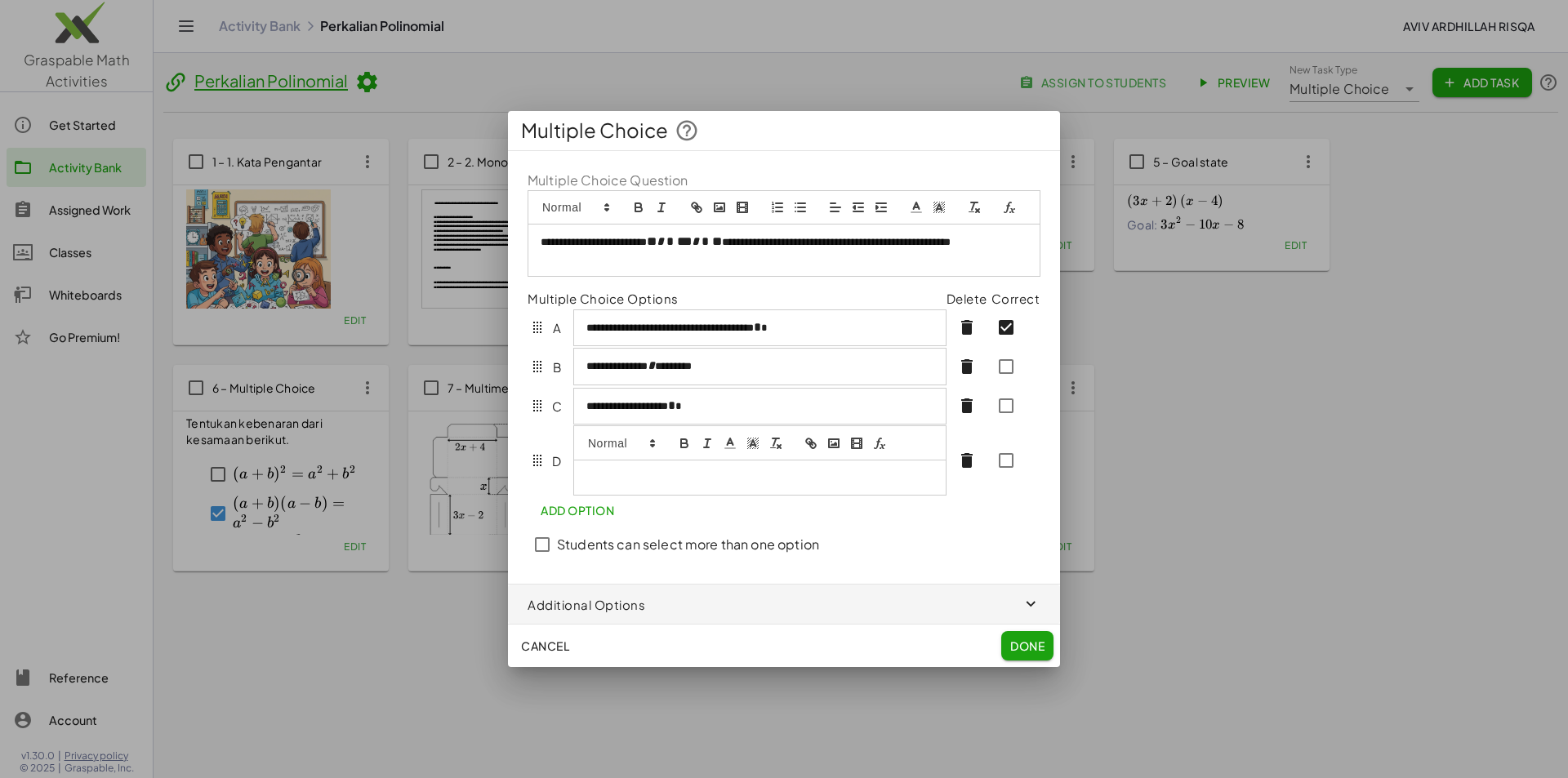
click at [695, 475] on div at bounding box center [760, 477] width 372 height 34
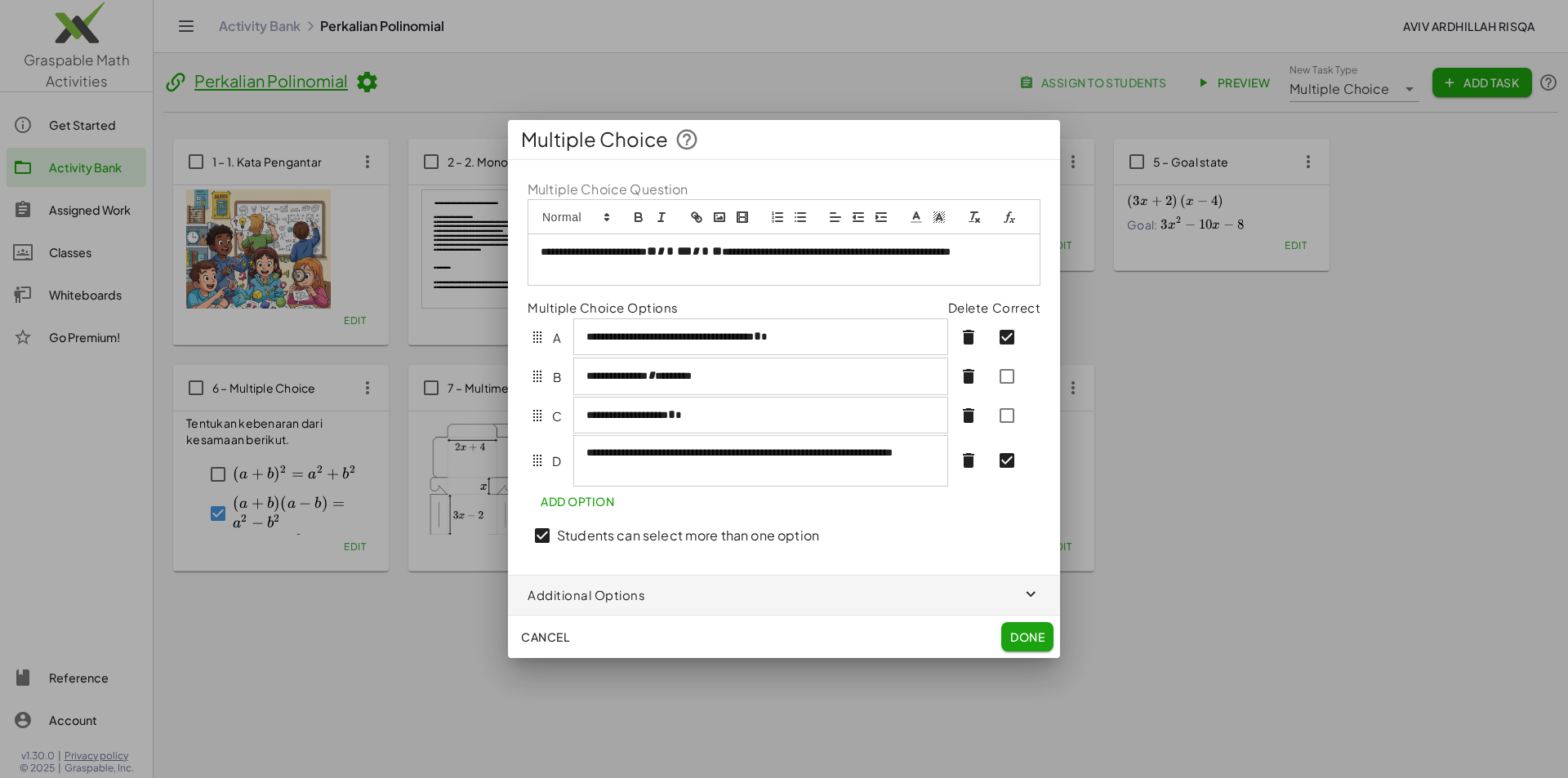
click at [1032, 642] on span "Done" at bounding box center [1027, 636] width 34 height 15
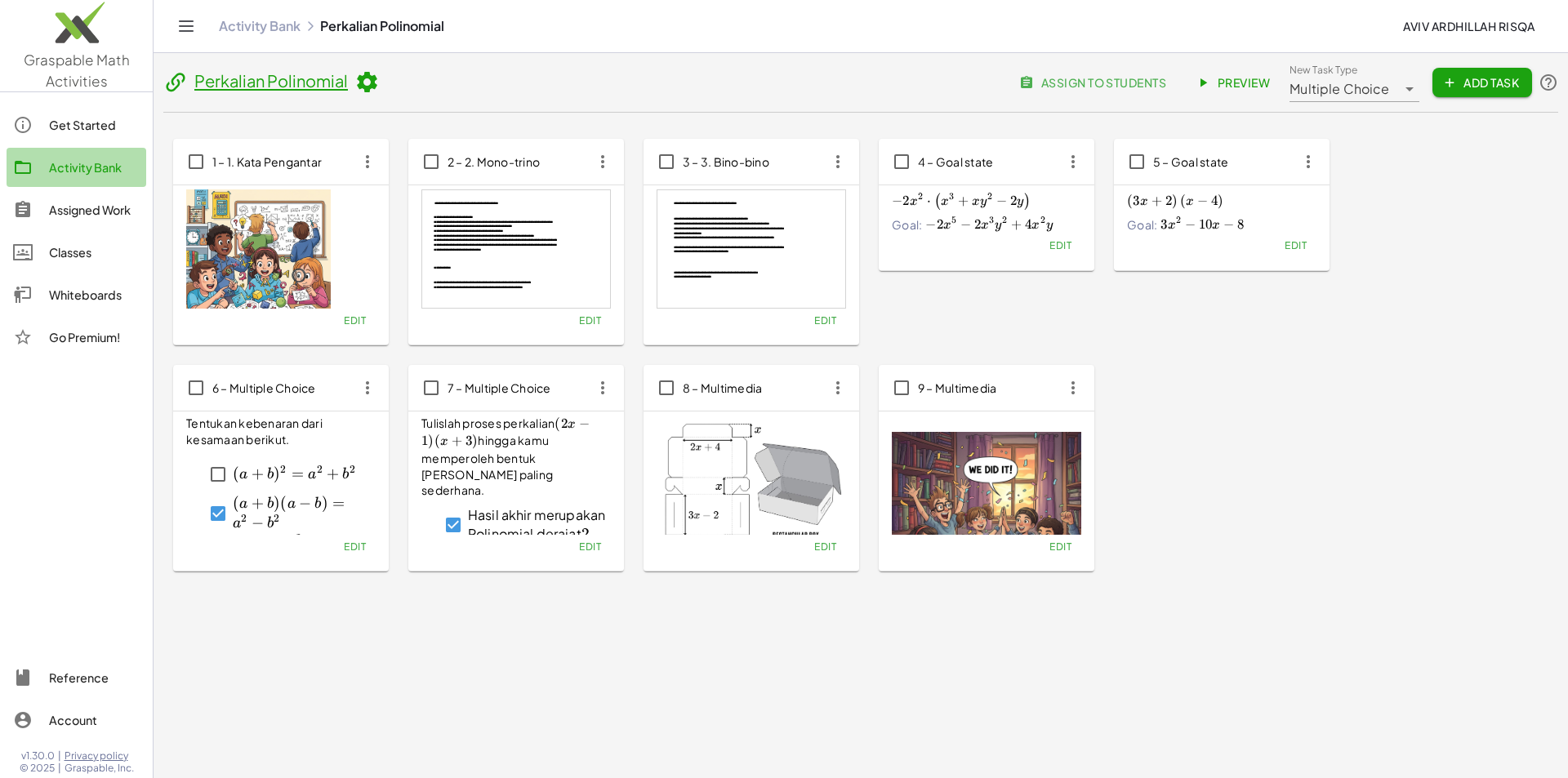
click at [85, 166] on div "Activity Bank" at bounding box center [94, 167] width 90 height 20
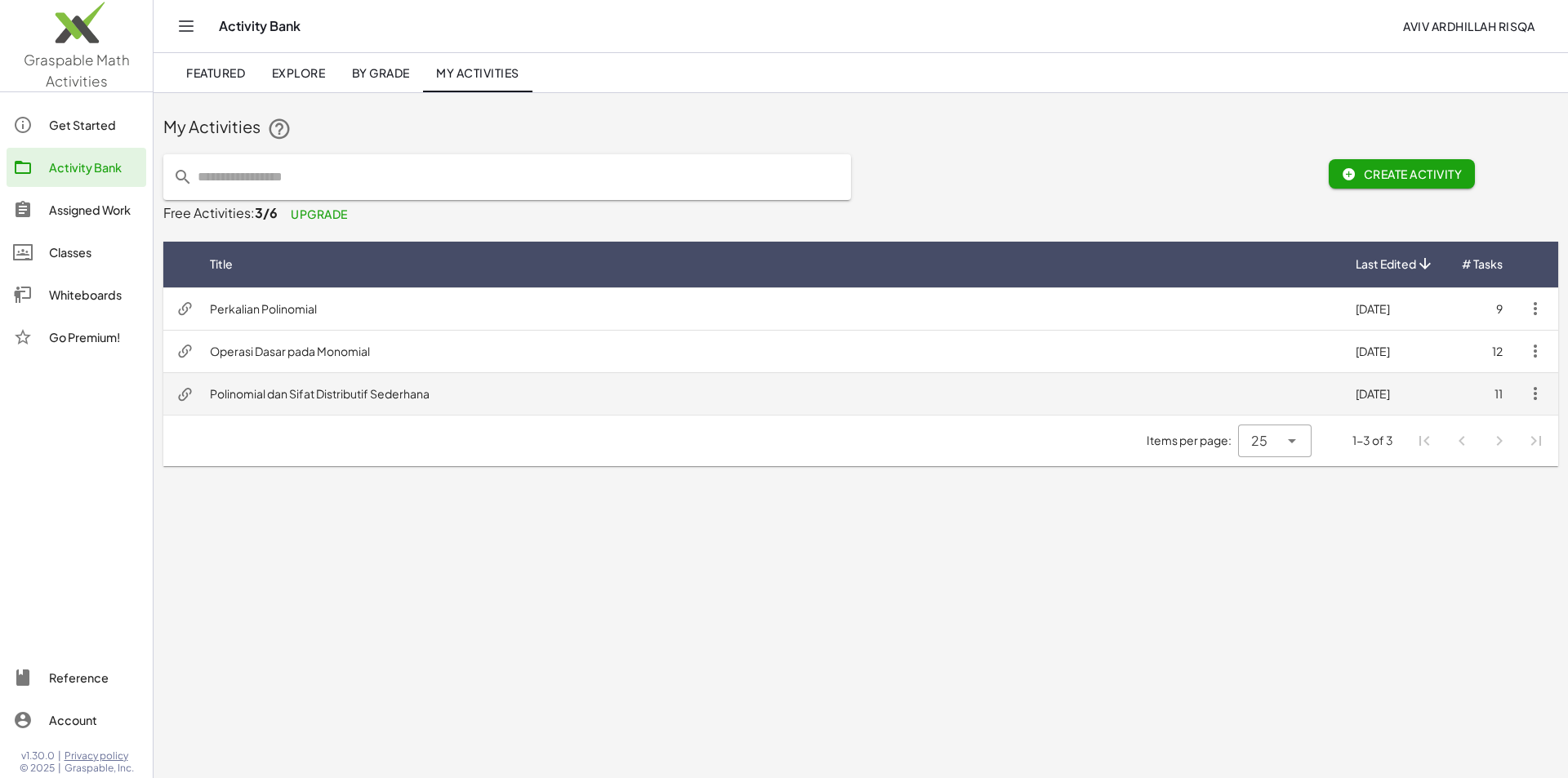
click at [295, 396] on td "Polinomial dan Sifat Distributif Sederhana" at bounding box center [769, 393] width 1146 height 42
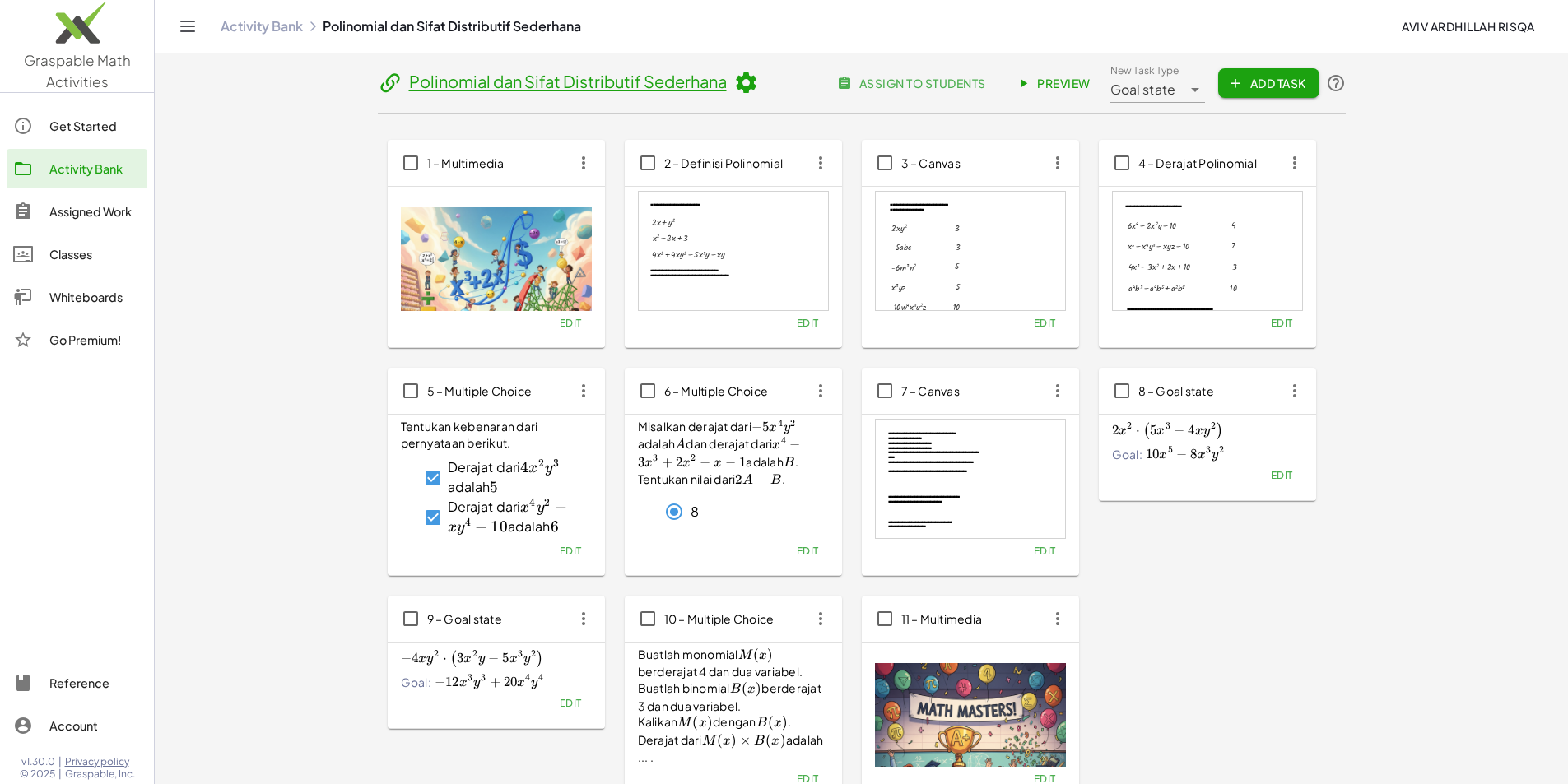
click at [93, 171] on div "Activity Bank" at bounding box center [95, 168] width 91 height 20
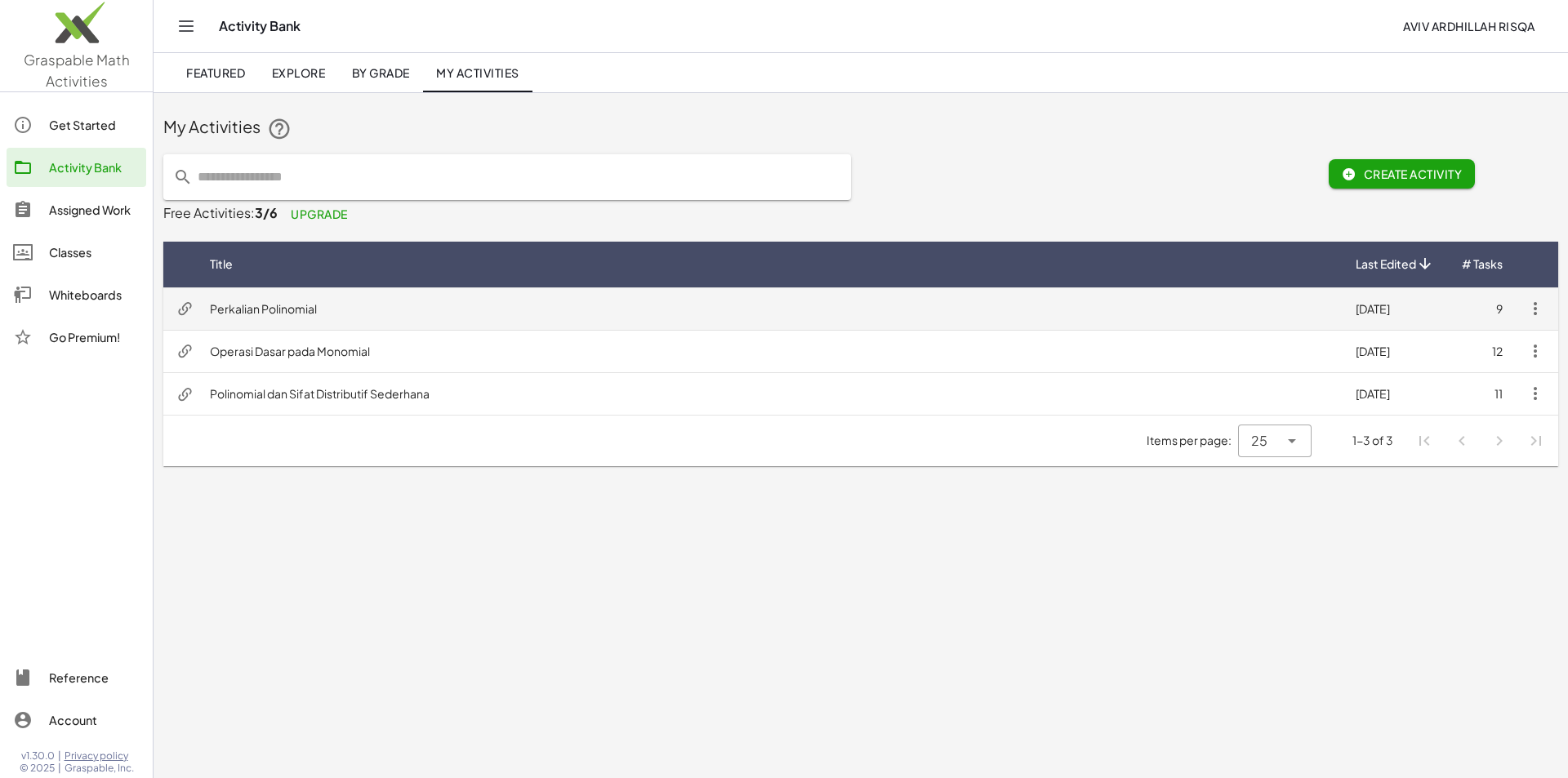
click at [300, 306] on td "Perkalian Polinomial" at bounding box center [769, 308] width 1146 height 42
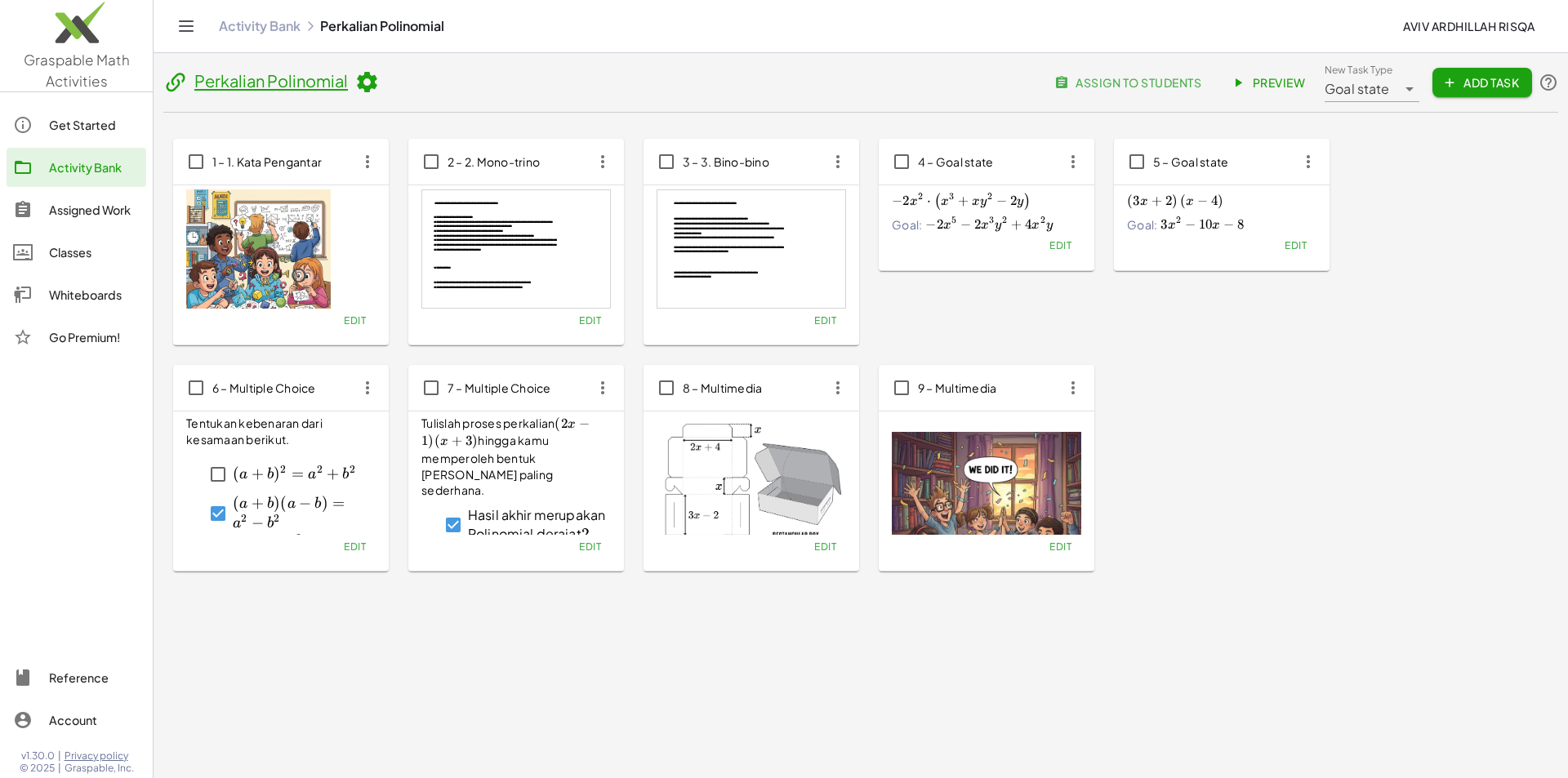
click at [589, 551] on span "Edit" at bounding box center [590, 547] width 22 height 12
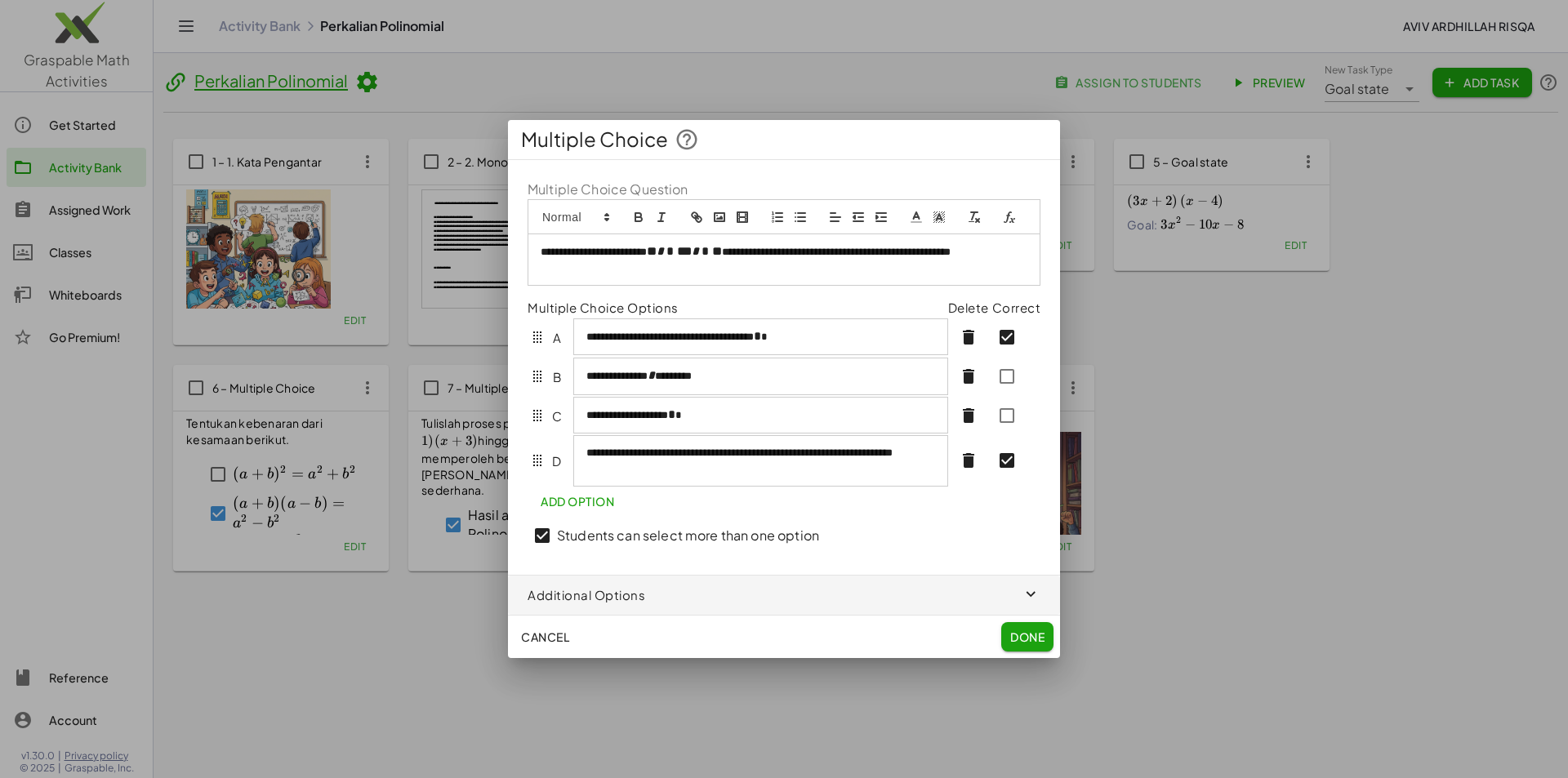
click at [699, 255] on span "*" at bounding box center [694, 251] width 7 height 12
click at [722, 249] on span "* *" at bounding box center [717, 252] width 10 height 16
click at [770, 253] on p "**********" at bounding box center [784, 260] width 487 height 31
click at [762, 253] on p "**********" at bounding box center [784, 260] width 487 height 31
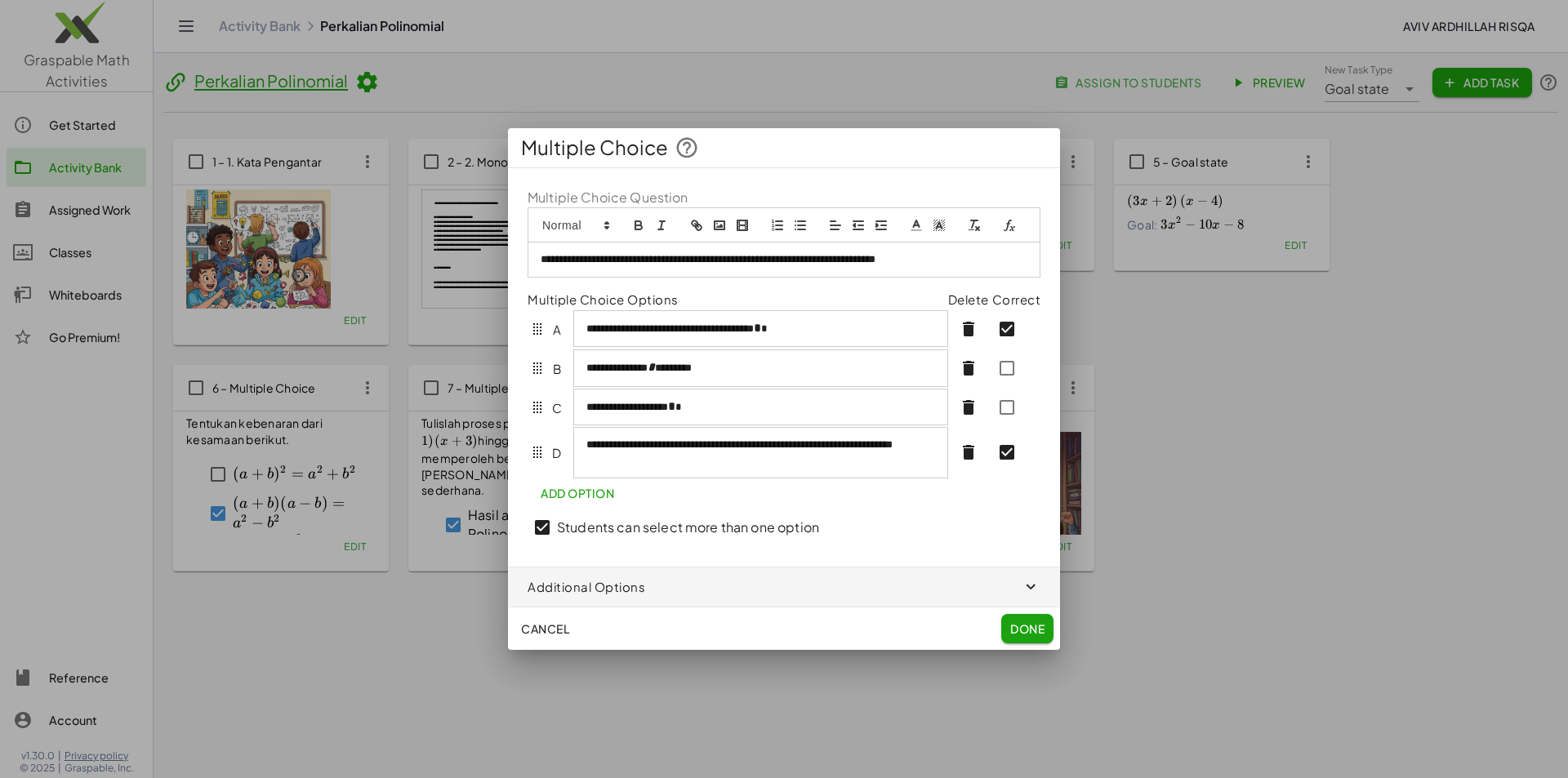
click at [1017, 228] on button "formula" at bounding box center [1009, 225] width 23 height 20
click at [646, 290] on input "text" at bounding box center [702, 291] width 139 height 22
paste input "**********"
type input "**********"
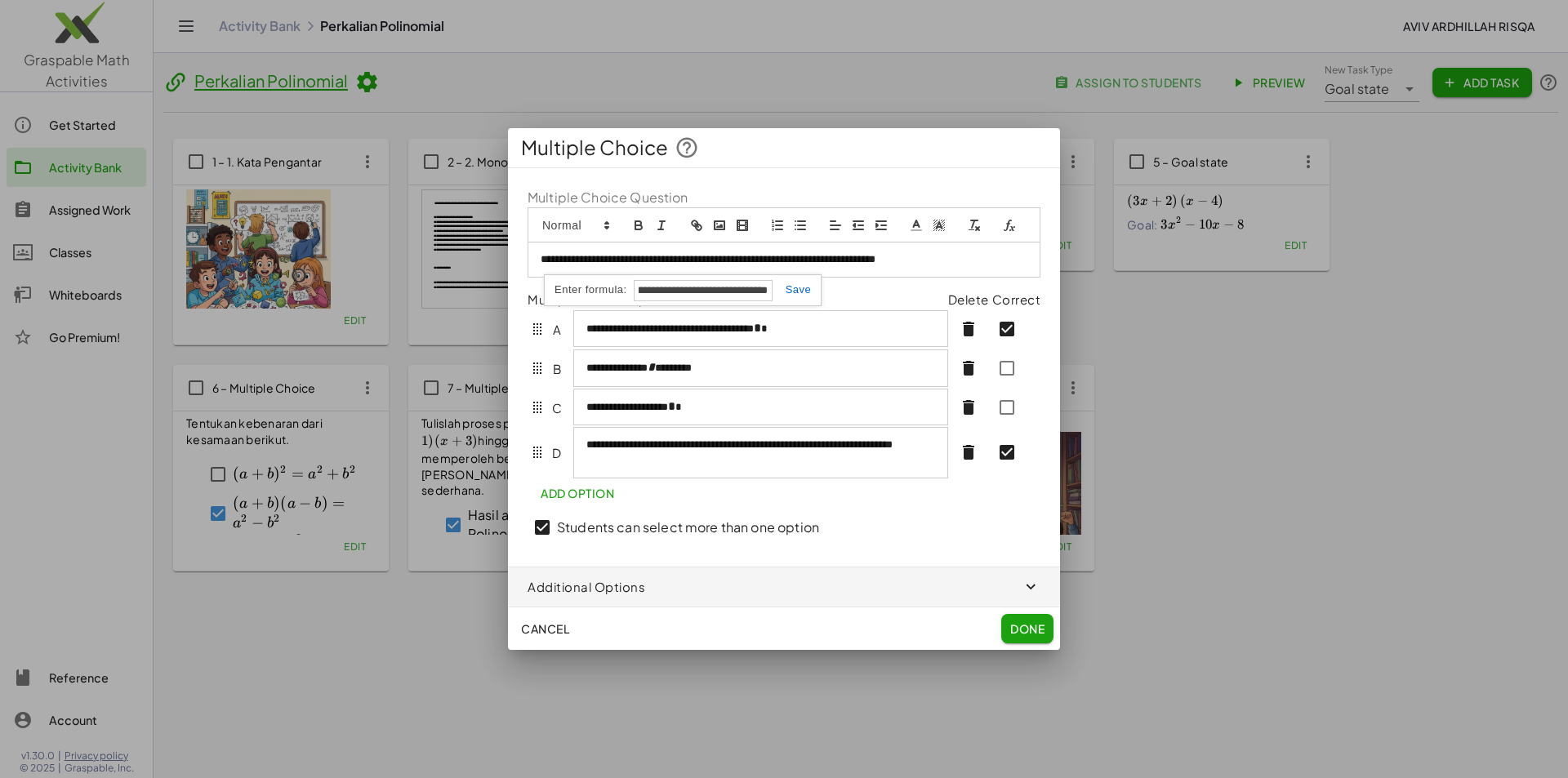
scroll to position [0, 0]
click at [789, 290] on link at bounding box center [792, 289] width 39 height 12
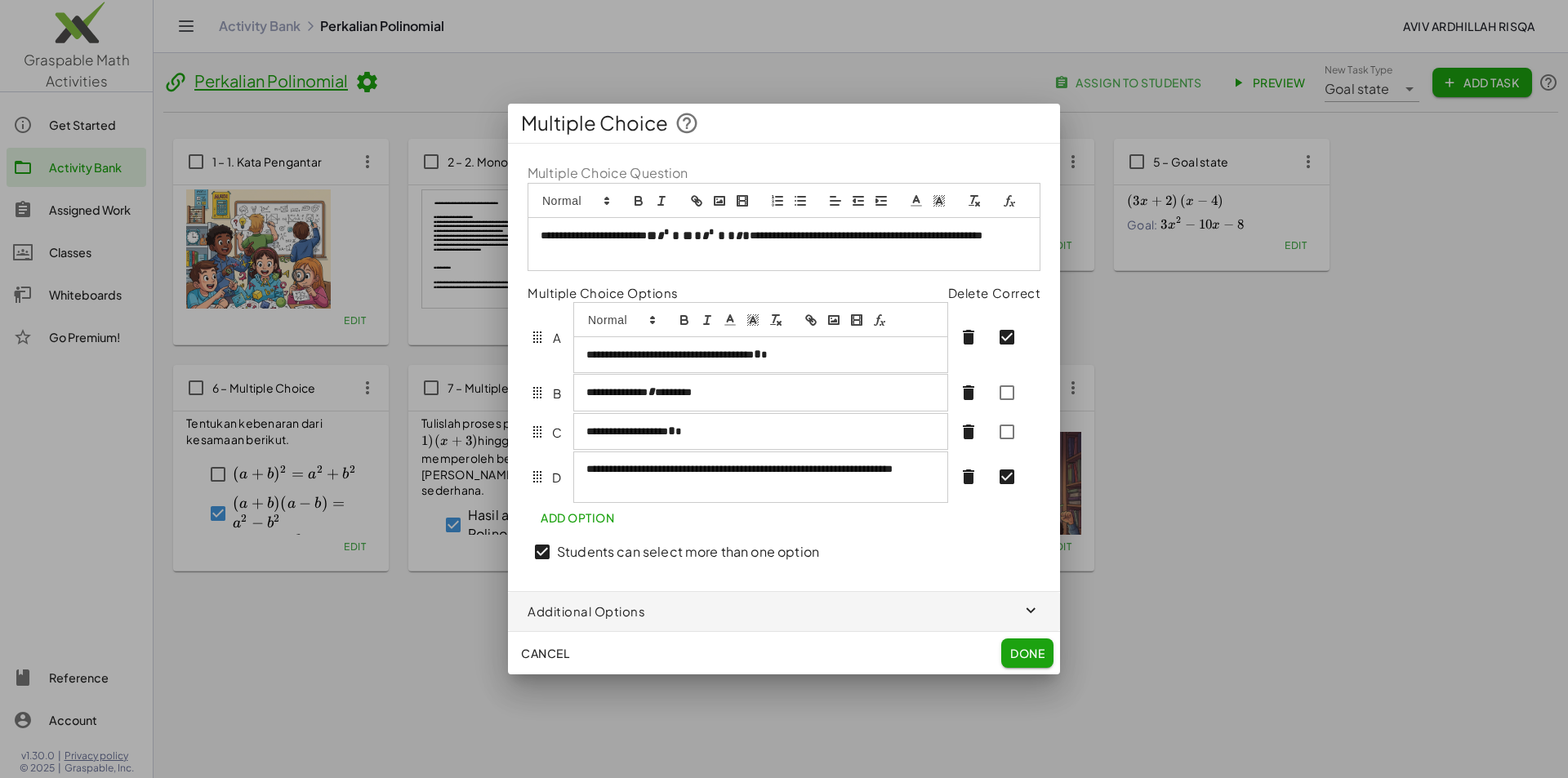
click at [812, 339] on div "**********" at bounding box center [760, 355] width 373 height 35
click at [761, 355] on span "*" at bounding box center [756, 354] width 7 height 12
click at [882, 320] on icon "formula" at bounding box center [879, 320] width 15 height 15
type input "*"
click at [917, 388] on link at bounding box center [920, 384] width 39 height 12
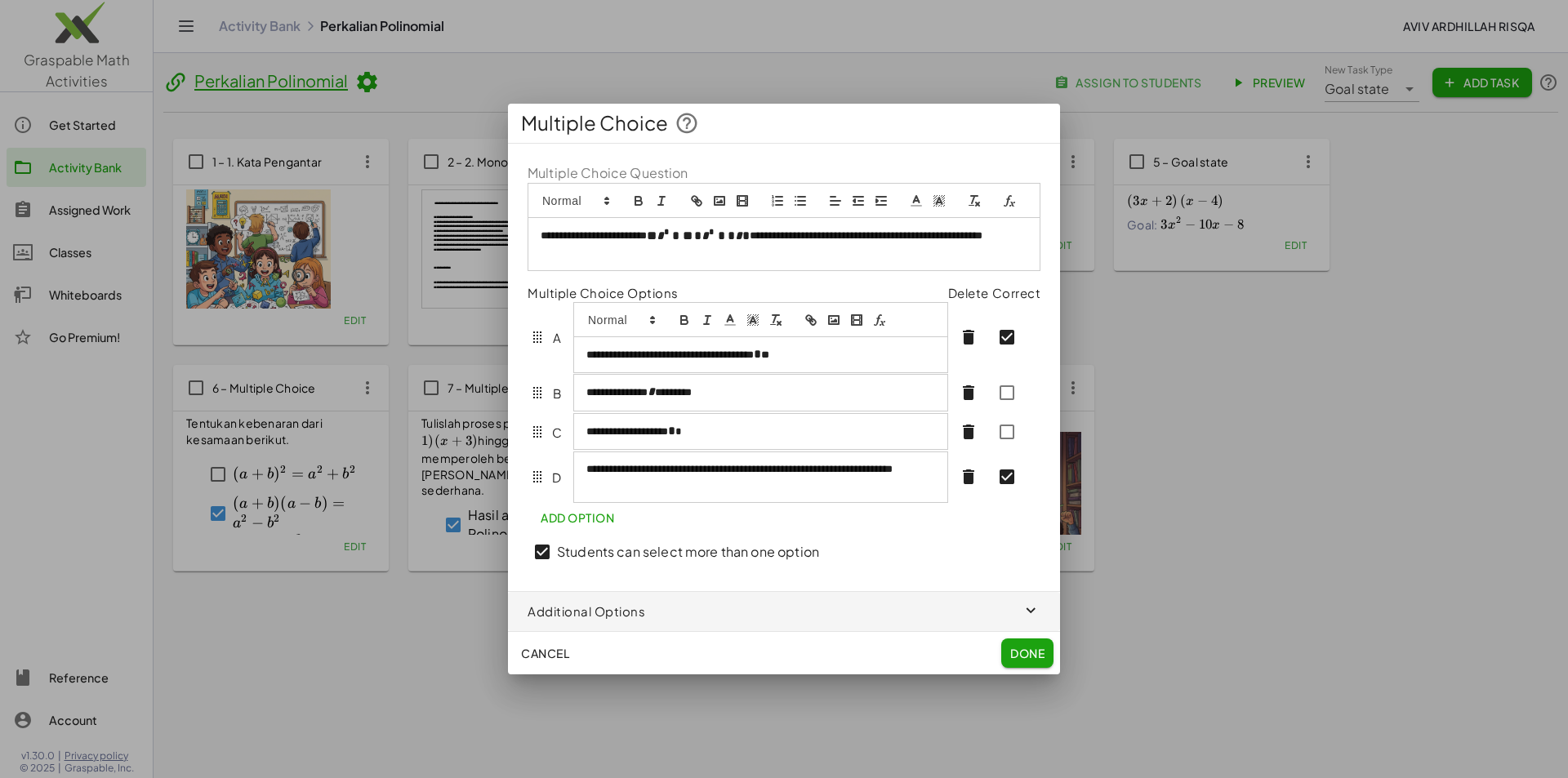
click at [800, 383] on div "**********" at bounding box center [760, 392] width 373 height 36
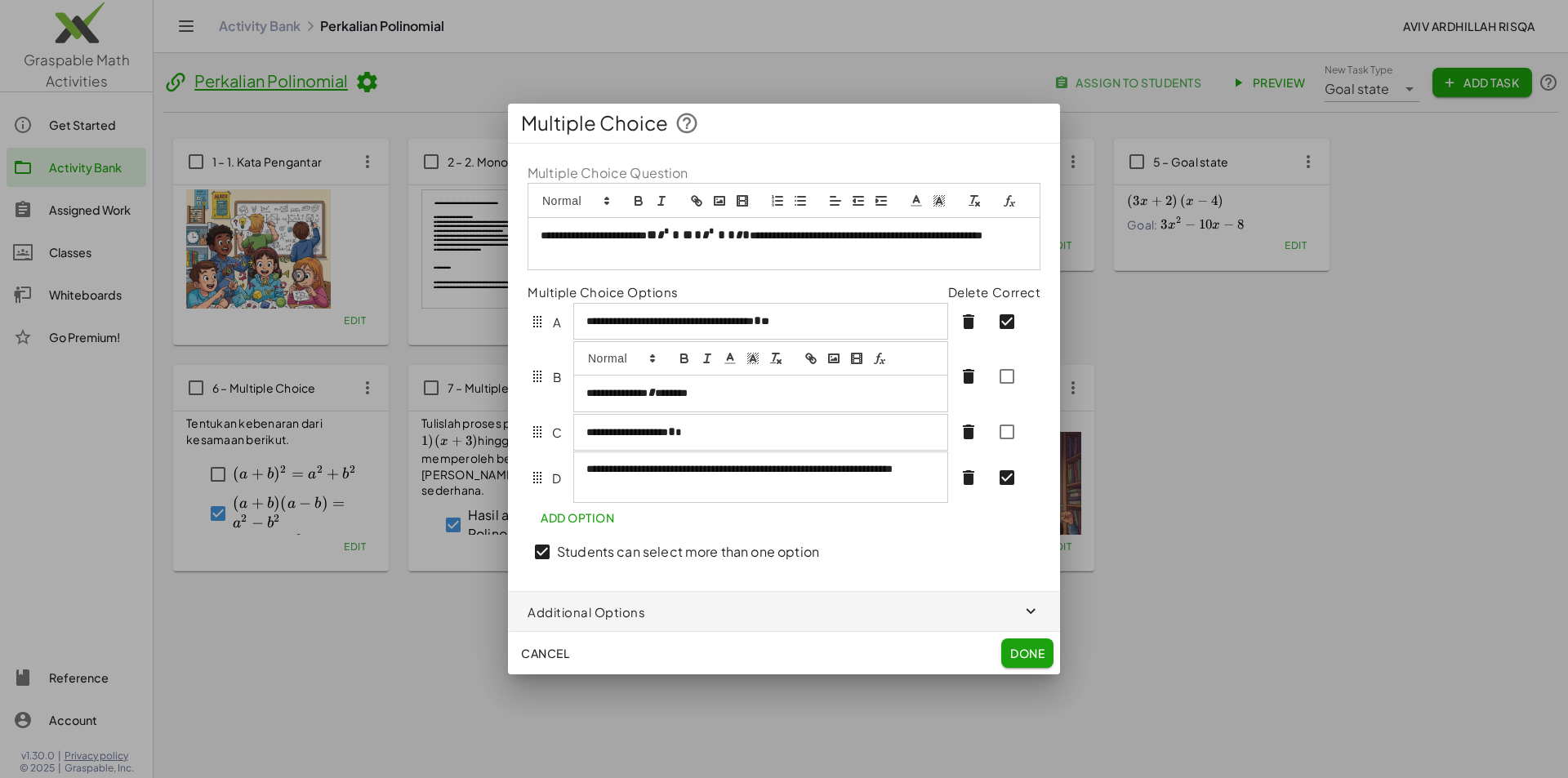
click at [877, 358] on rect "formula" at bounding box center [878, 357] width 4 height 2
type input "*"
click at [840, 422] on link at bounding box center [829, 422] width 39 height 12
click at [703, 432] on div "**********" at bounding box center [760, 433] width 373 height 35
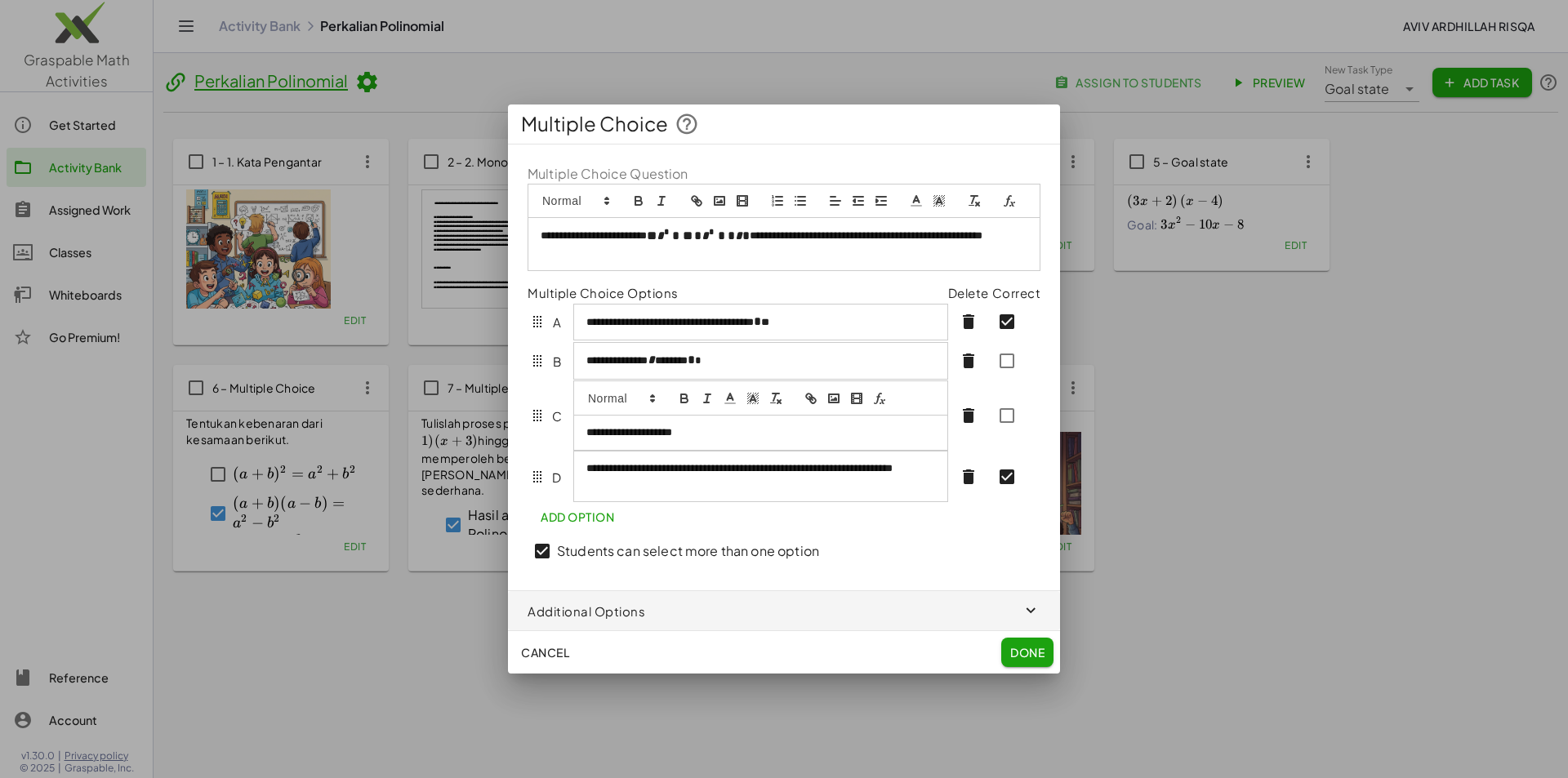
click at [887, 395] on button "formula" at bounding box center [879, 398] width 23 height 20
type input "**"
click at [822, 464] on link at bounding box center [818, 462] width 39 height 12
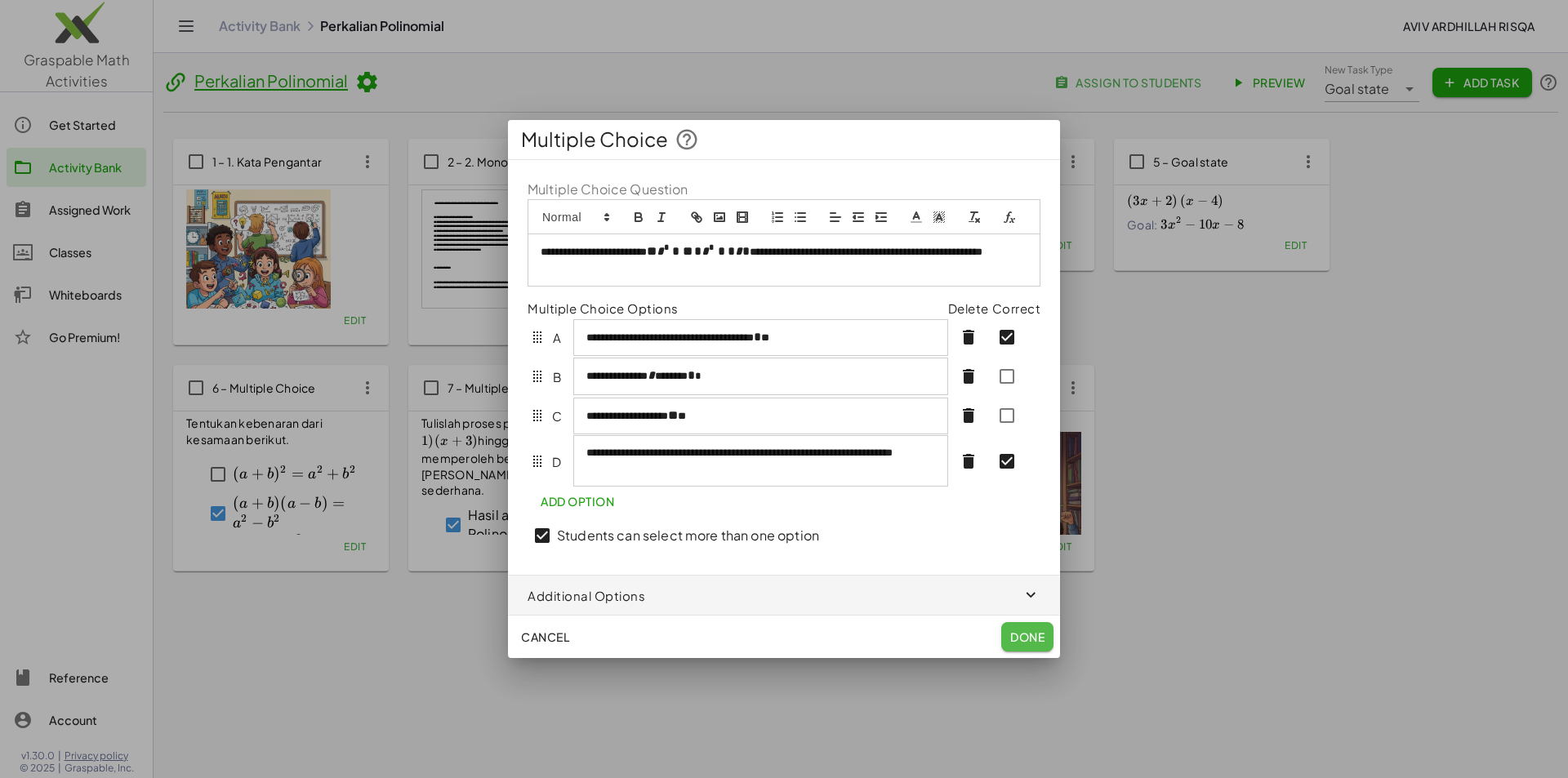
click at [1023, 652] on button "Done" at bounding box center [1027, 637] width 52 height 30
